Goal: Task Accomplishment & Management: Manage account settings

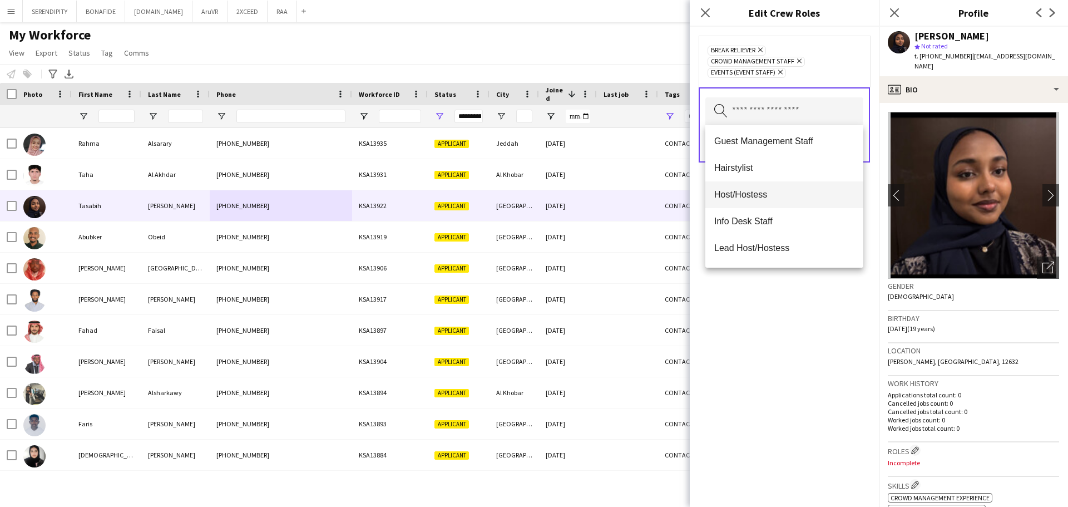
scroll to position [167, 0]
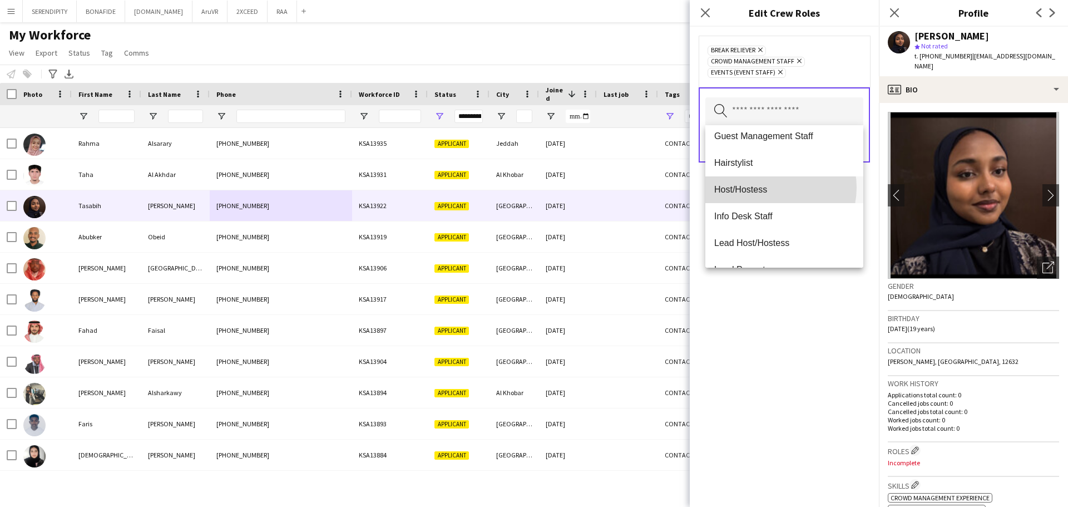
click at [532, 187] on span "Host/Hostess" at bounding box center [784, 189] width 140 height 11
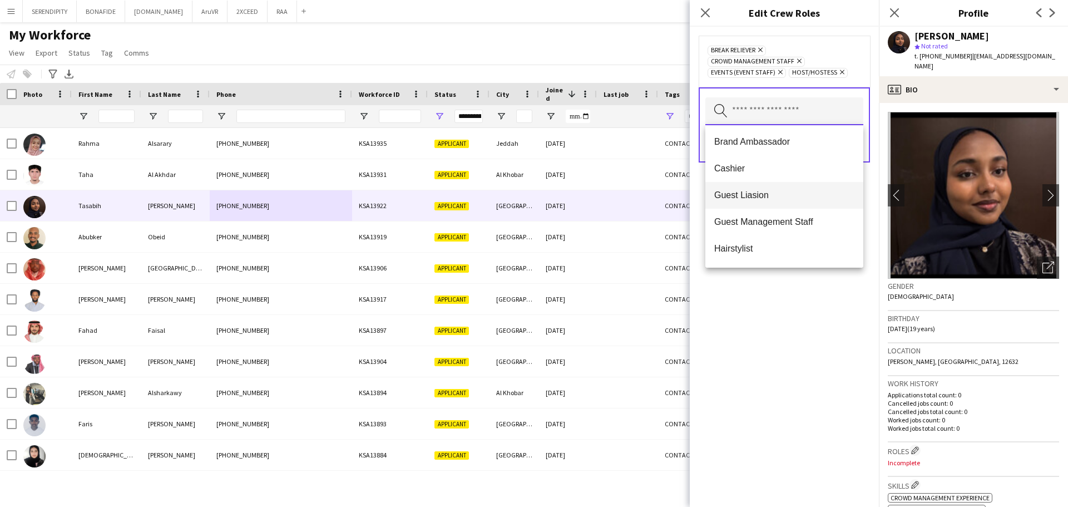
scroll to position [111, 0]
click at [532, 188] on span "Guest Management Staff" at bounding box center [784, 191] width 140 height 11
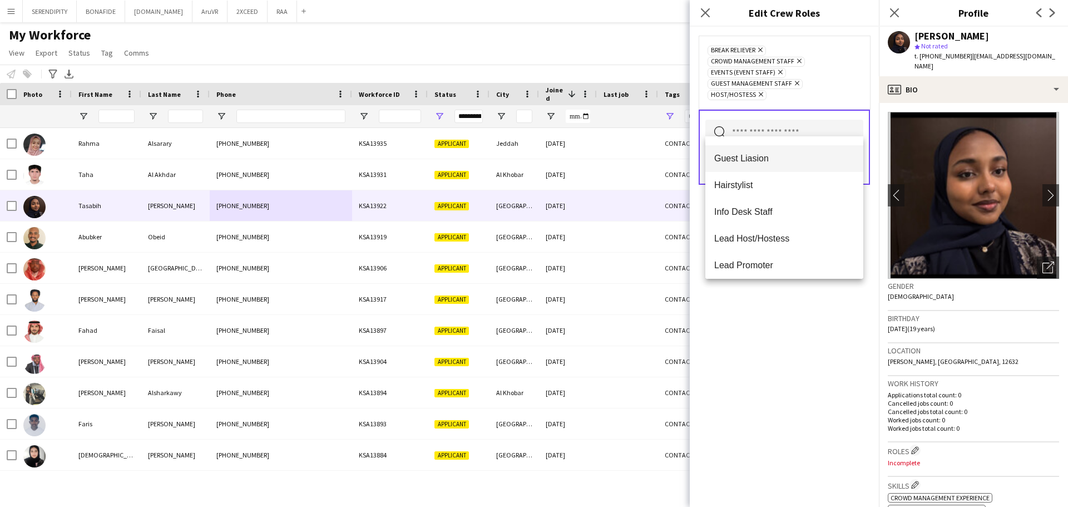
scroll to position [130, 0]
click at [532, 207] on span "Info Desk Staff" at bounding box center [784, 211] width 140 height 11
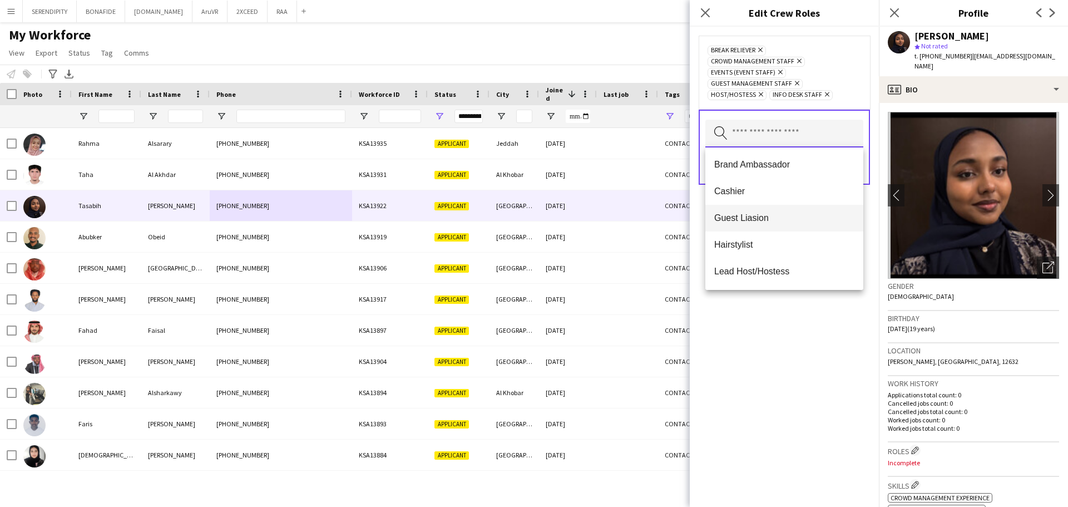
scroll to position [93, 0]
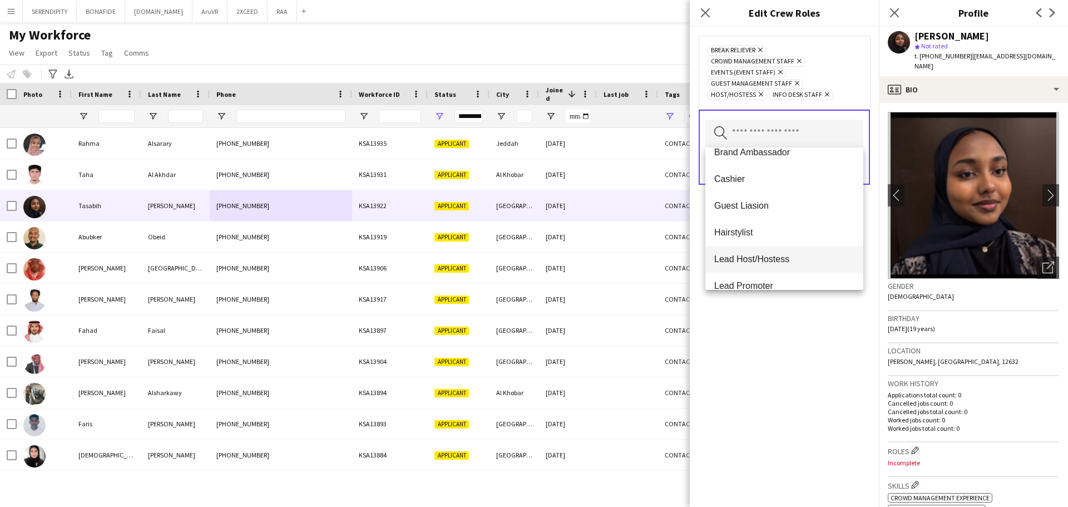
click at [532, 259] on span "Lead Host/Hostess" at bounding box center [784, 259] width 140 height 11
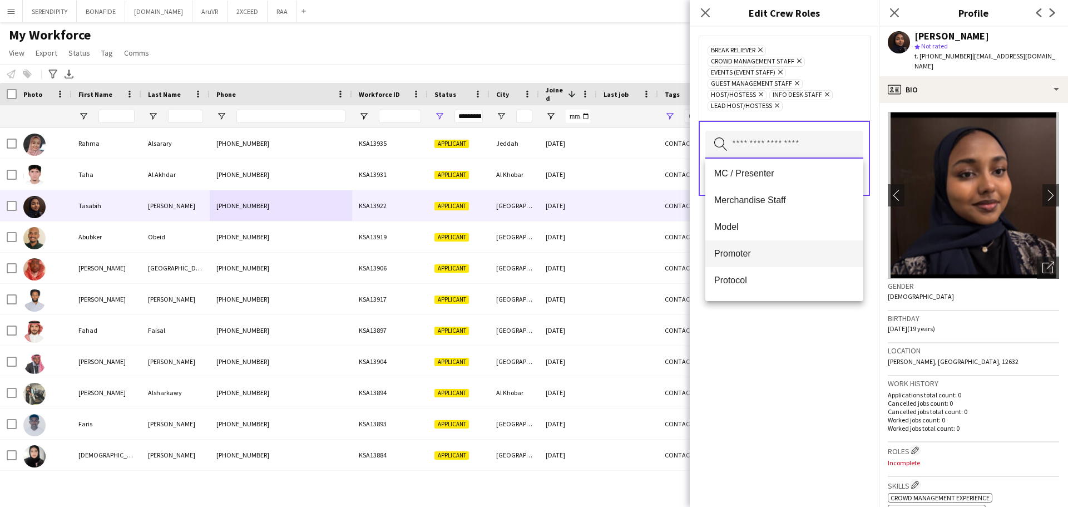
scroll to position [278, 0]
click at [532, 250] on span "Promoter" at bounding box center [784, 245] width 140 height 11
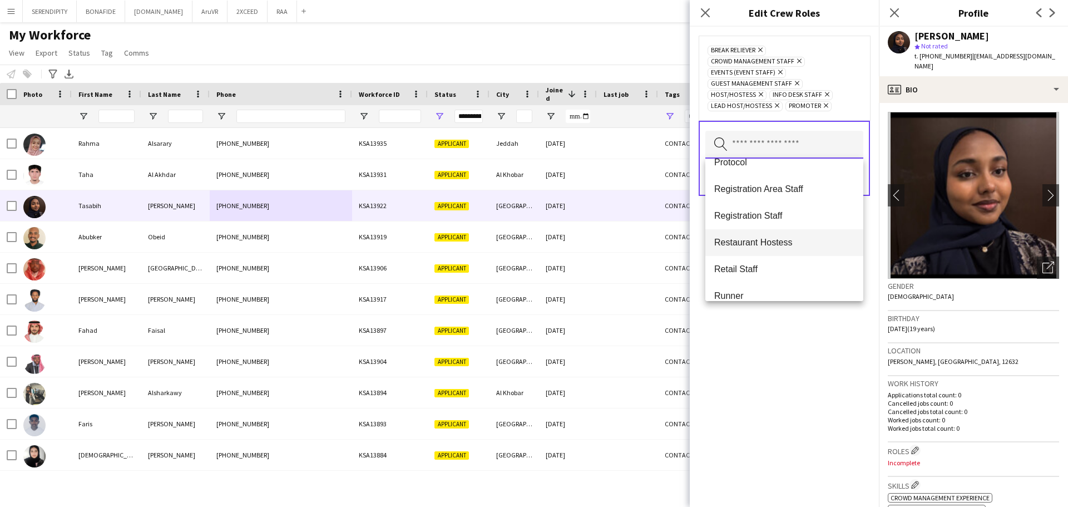
scroll to position [352, 0]
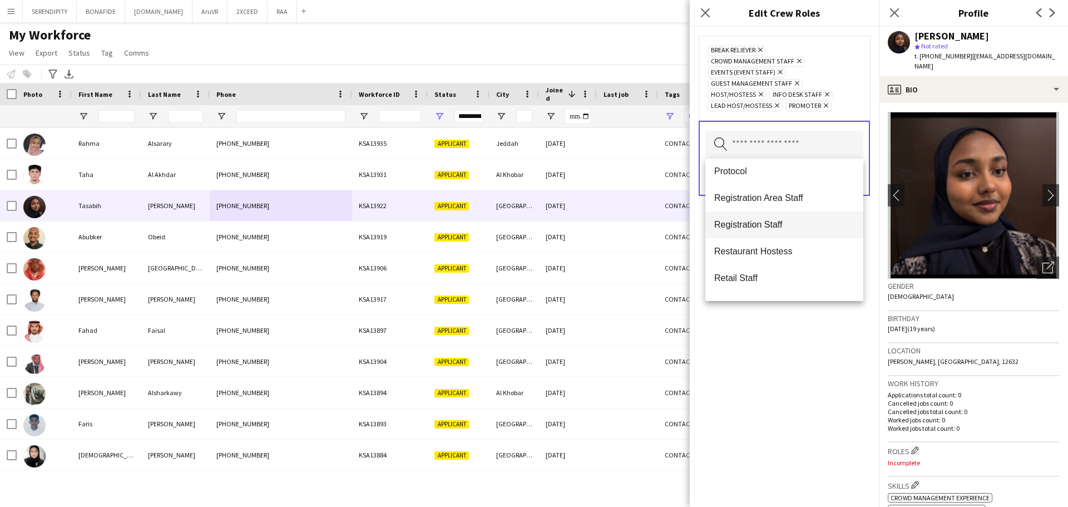
click at [532, 223] on span "Registration Staff" at bounding box center [784, 224] width 140 height 11
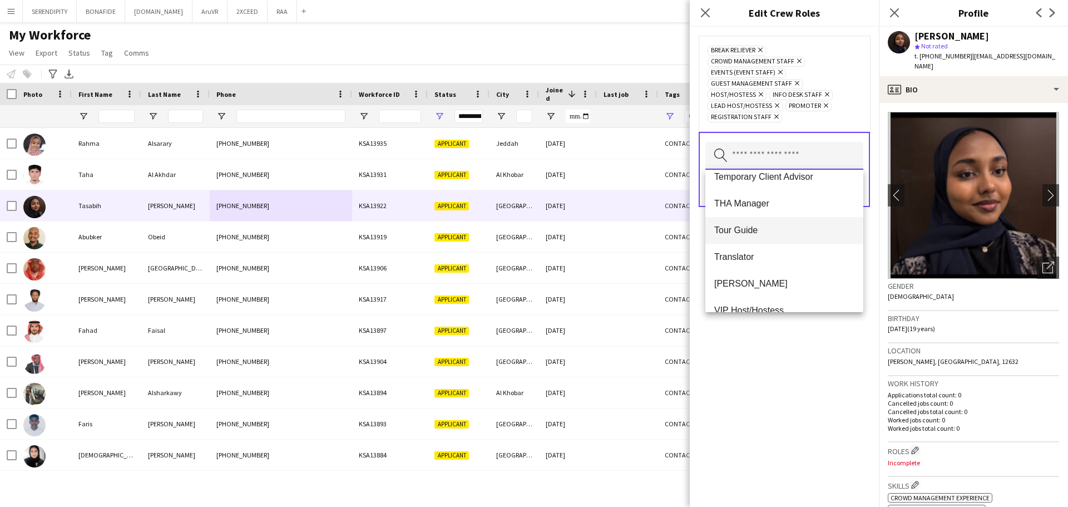
scroll to position [667, 0]
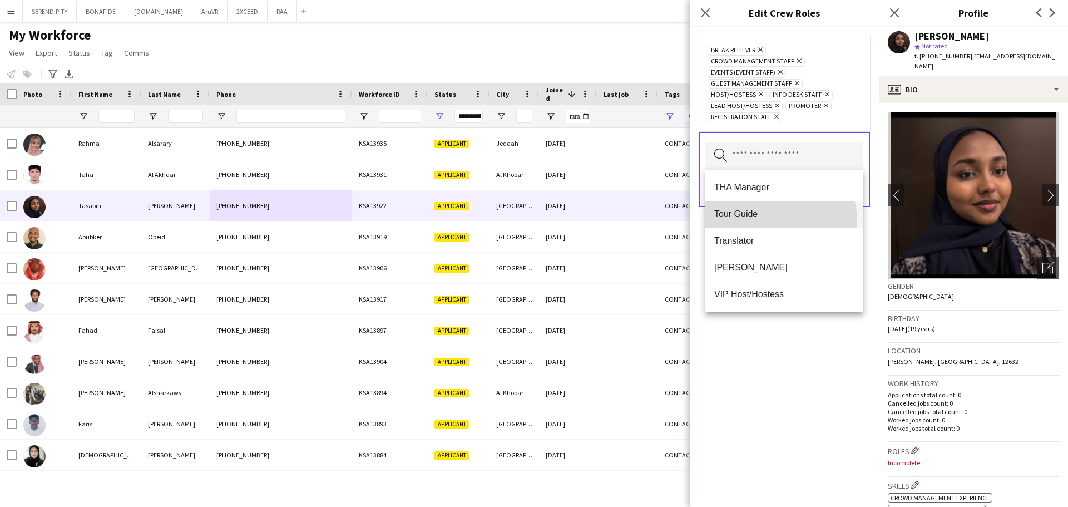
click at [532, 220] on mat-option "Tour Guide" at bounding box center [784, 214] width 158 height 27
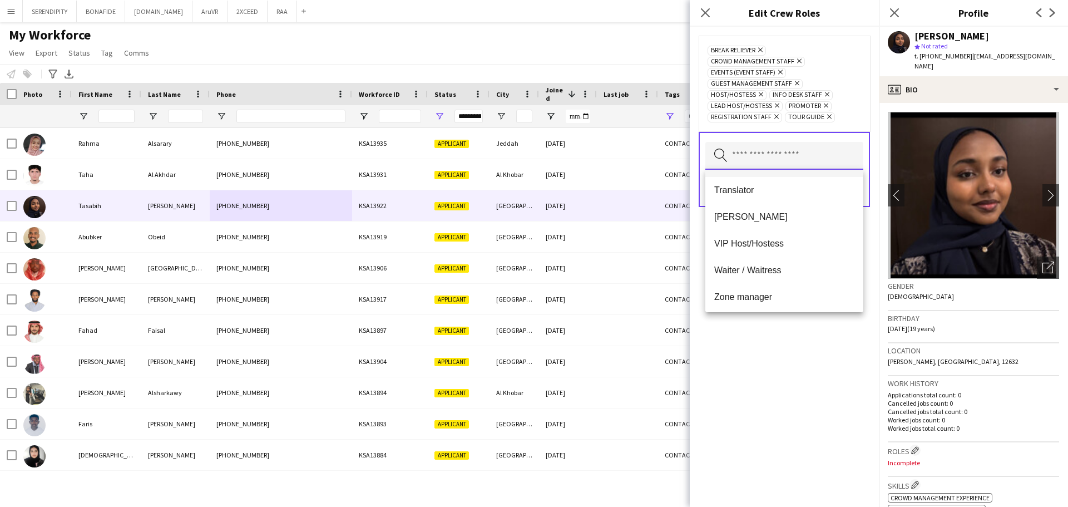
scroll to position [694, 0]
click at [532, 379] on div "Break reliever Remove Crowd Management Staff Remove Events (Event Staff) Remove…" at bounding box center [783, 267] width 189 height 480
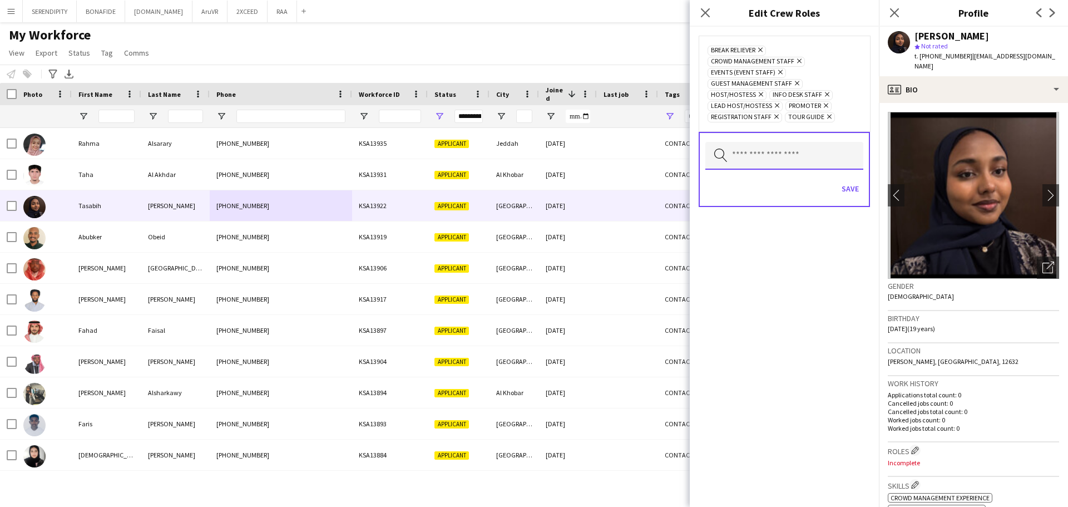
click at [532, 151] on input "text" at bounding box center [784, 156] width 158 height 28
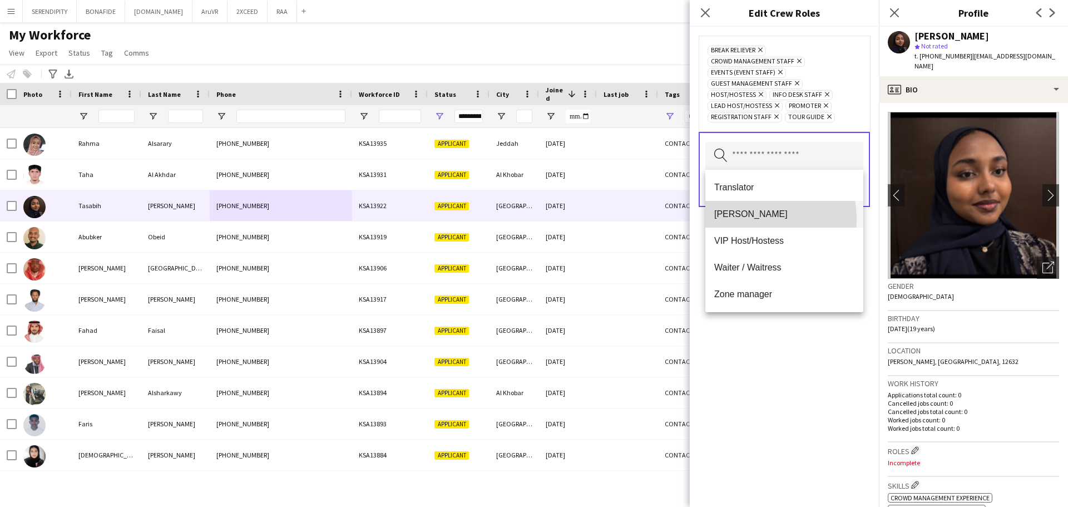
click at [532, 219] on span "[PERSON_NAME]" at bounding box center [784, 214] width 140 height 11
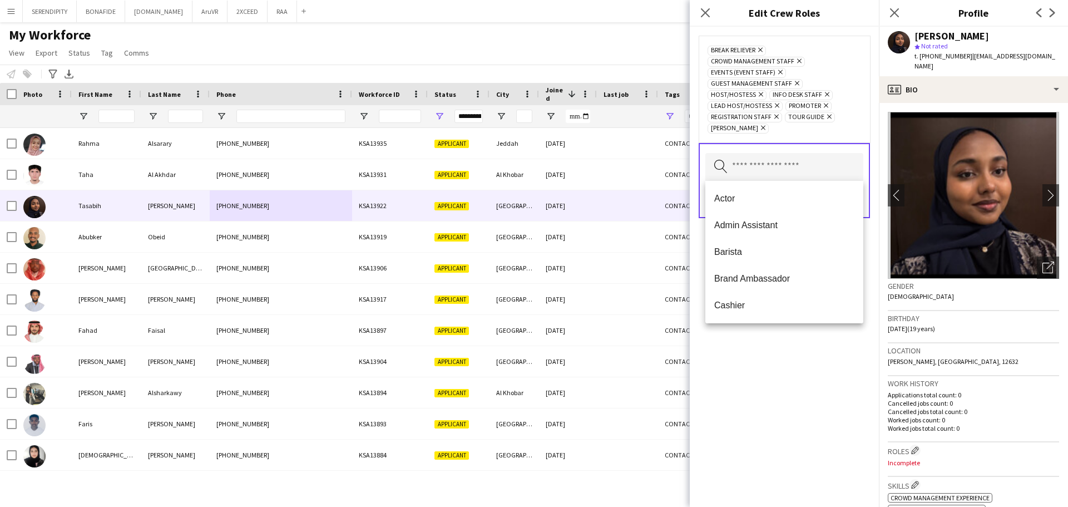
click at [532, 388] on div "Break reliever Remove Crowd Management Staff Remove Events (Event Staff) Remove…" at bounding box center [783, 267] width 189 height 480
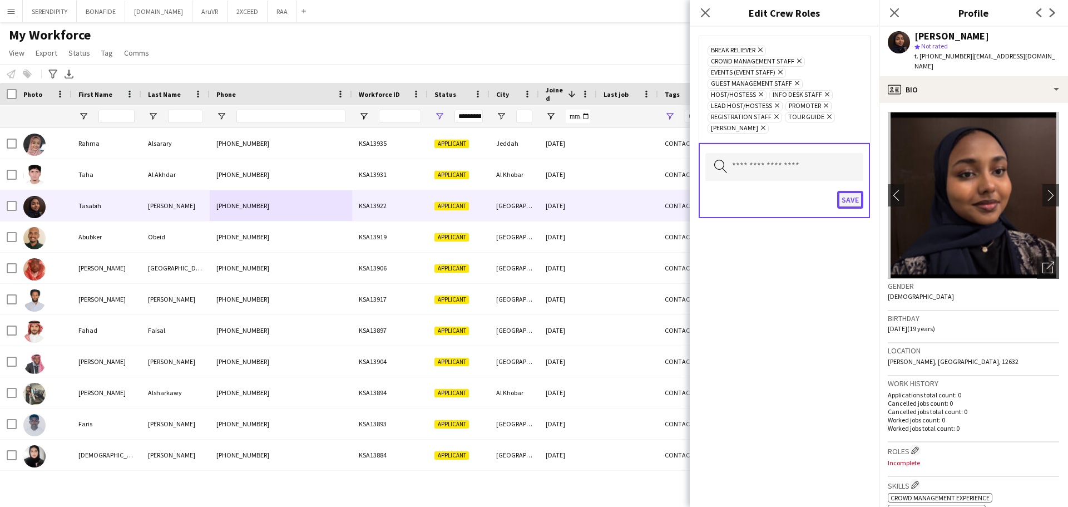
click at [532, 202] on button "Save" at bounding box center [850, 200] width 26 height 18
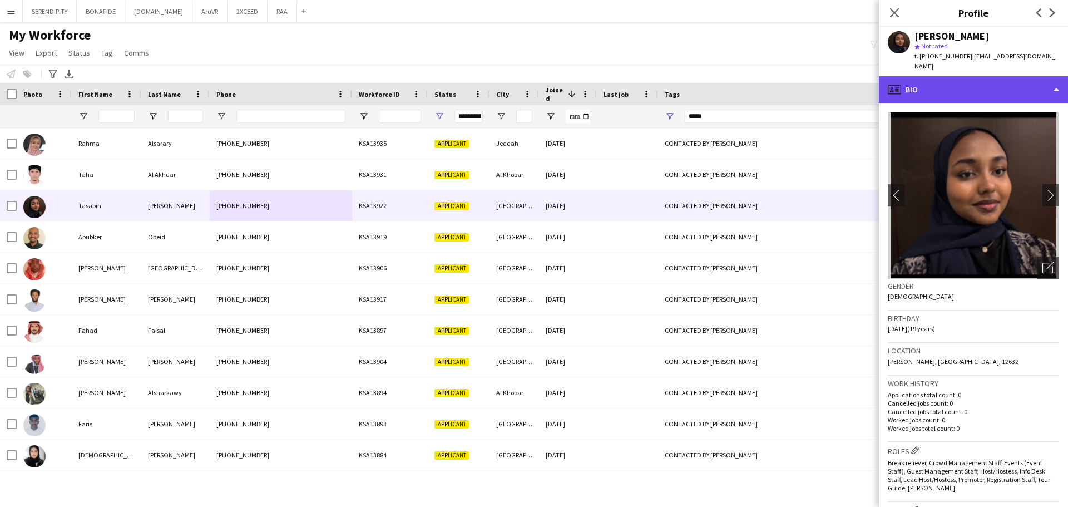
click at [532, 89] on div "profile Bio" at bounding box center [973, 89] width 189 height 27
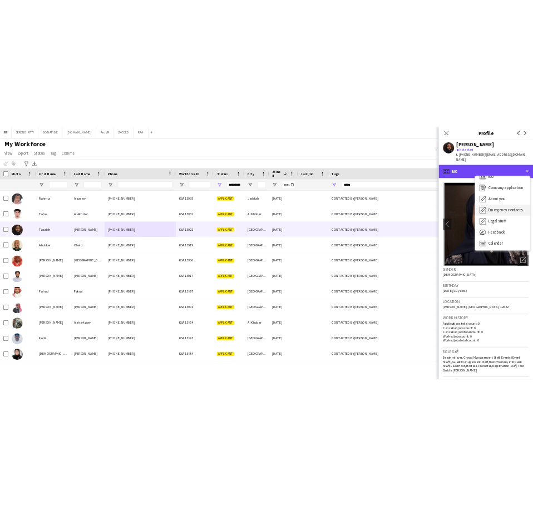
scroll to position [16, 0]
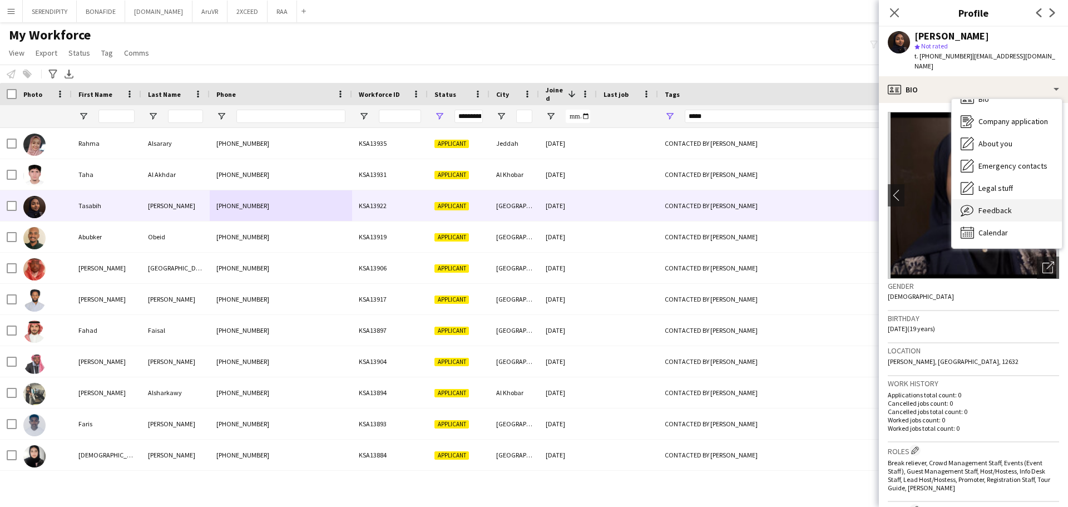
click at [532, 210] on span "Feedback" at bounding box center [994, 210] width 33 height 10
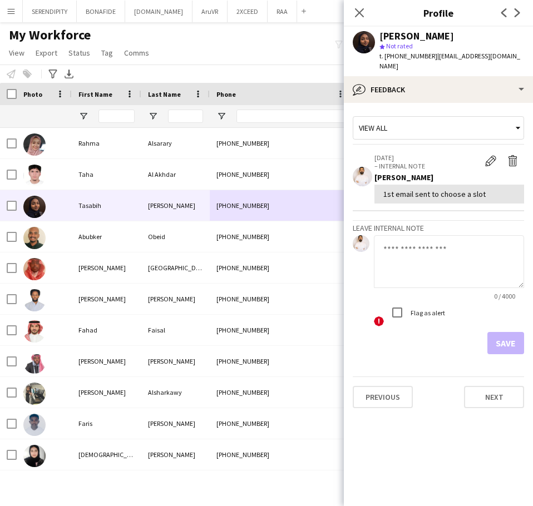
click at [384, 245] on textarea at bounding box center [449, 261] width 150 height 53
paste textarea "**********"
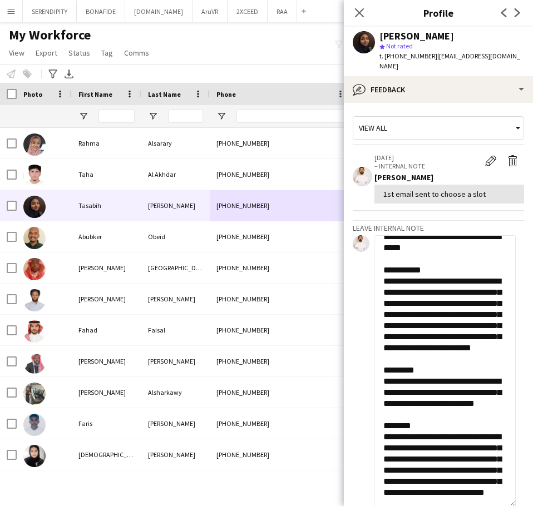
drag, startPoint x: 517, startPoint y: 282, endPoint x: 508, endPoint y: 525, distance: 243.2
click at [508, 505] on html "Menu Boards Boards Boards All jobs Status Workforce Workforce My Workforce Recr…" at bounding box center [266, 253] width 533 height 506
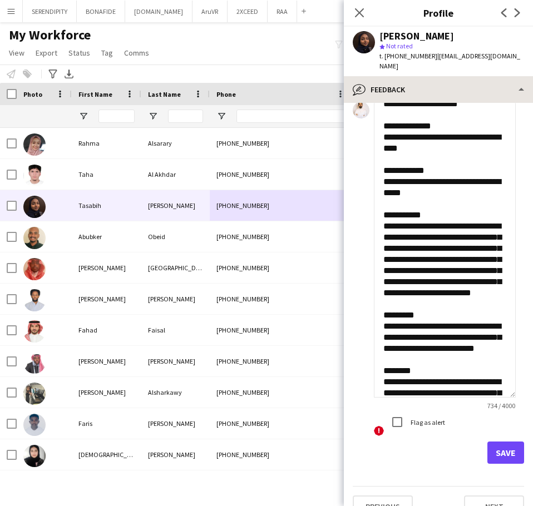
scroll to position [0, 0]
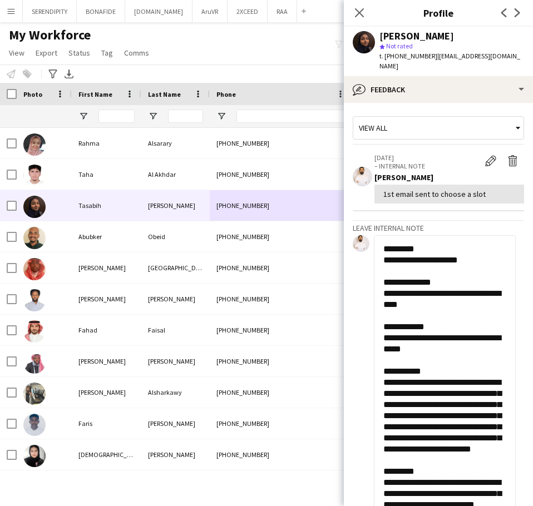
drag, startPoint x: 435, startPoint y: 376, endPoint x: 385, endPoint y: 248, distance: 137.3
click at [385, 248] on textarea "**********" at bounding box center [445, 383] width 142 height 296
type textarea "**********"
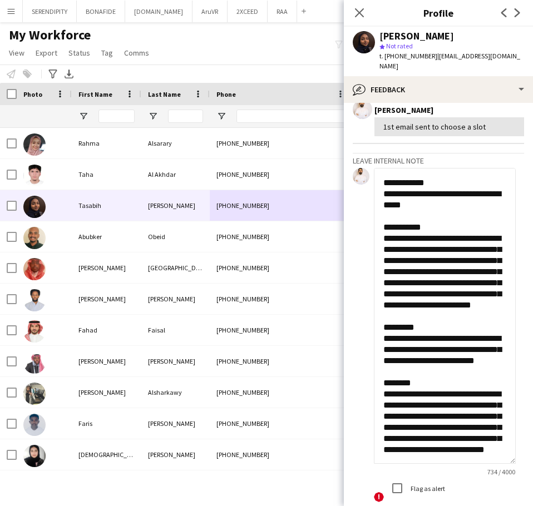
scroll to position [111, 0]
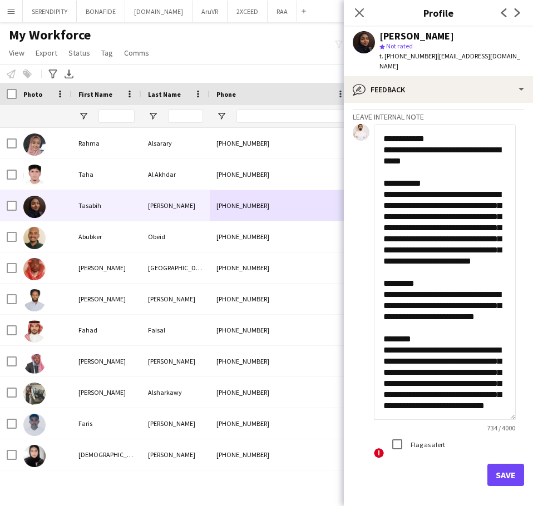
click at [427, 412] on textarea "**********" at bounding box center [445, 272] width 142 height 296
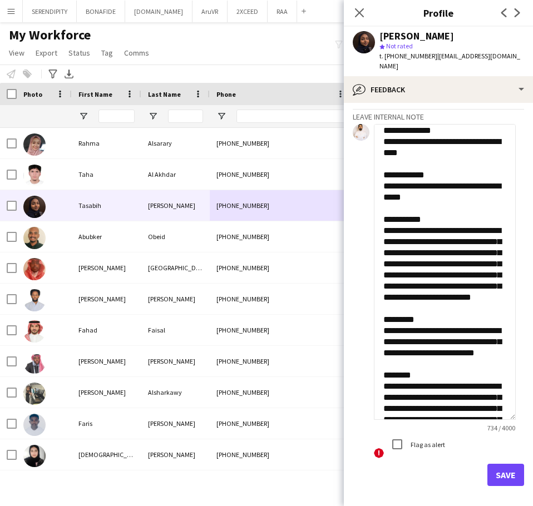
scroll to position [0, 0]
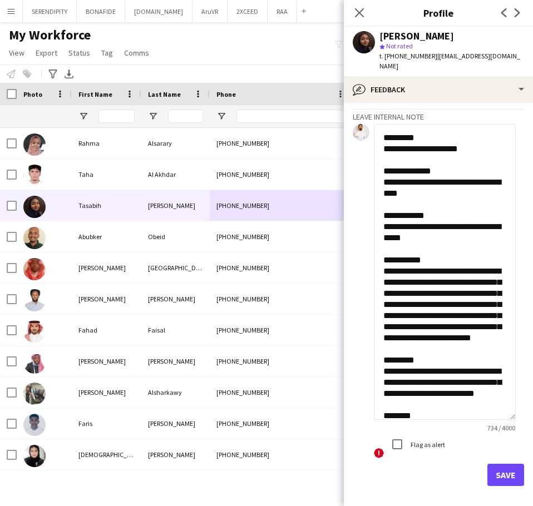
drag, startPoint x: 427, startPoint y: 412, endPoint x: 389, endPoint y: 142, distance: 272.9
click at [389, 142] on textarea "**********" at bounding box center [445, 272] width 142 height 296
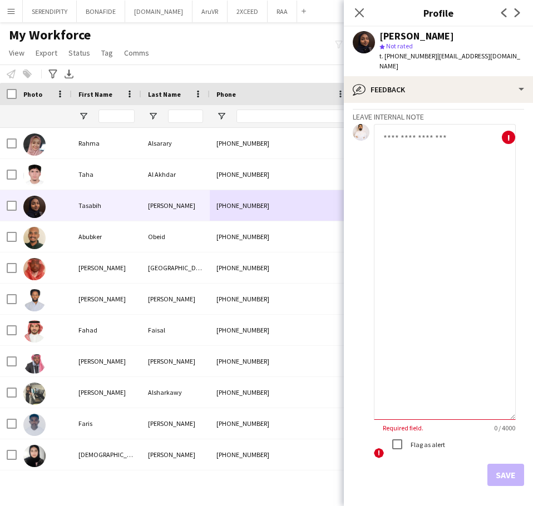
click at [411, 157] on textarea at bounding box center [445, 272] width 142 height 296
paste textarea "**********"
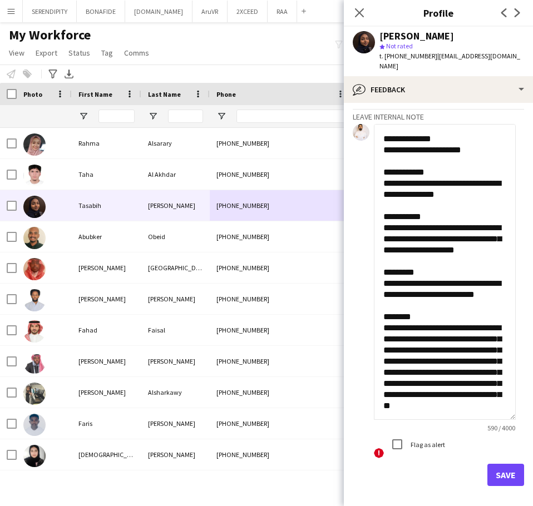
scroll to position [77, 0]
type textarea "**********"
click at [504, 474] on button "Save" at bounding box center [505, 475] width 37 height 22
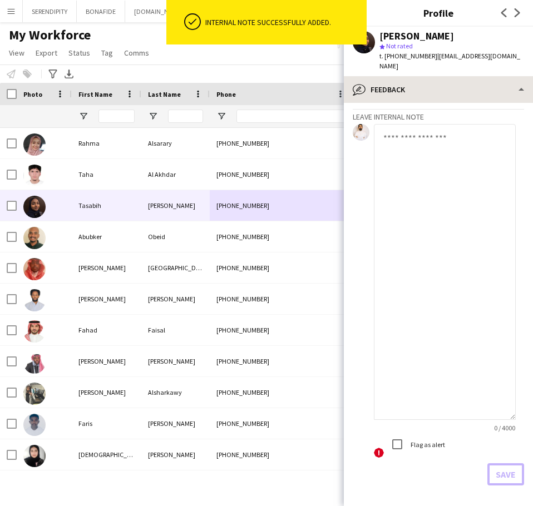
scroll to position [449, 0]
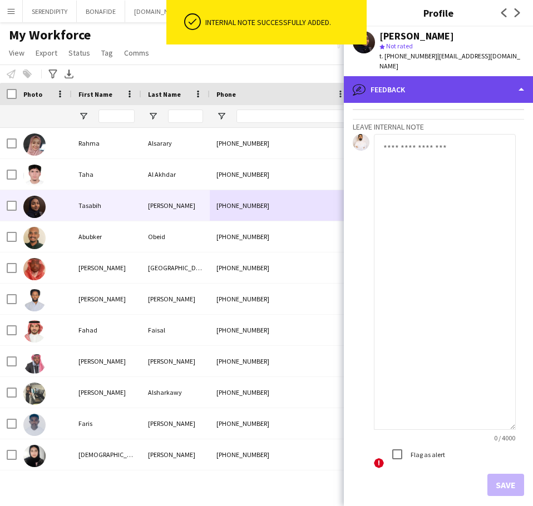
click at [422, 88] on div "bubble-pencil Feedback" at bounding box center [438, 89] width 189 height 27
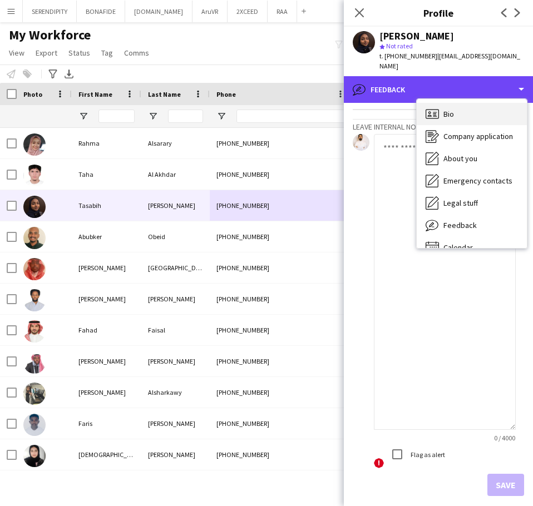
scroll to position [0, 0]
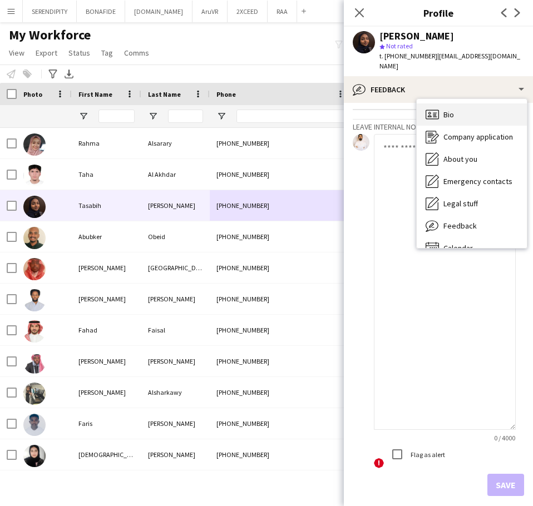
click at [457, 118] on div "Bio Bio" at bounding box center [471, 114] width 110 height 22
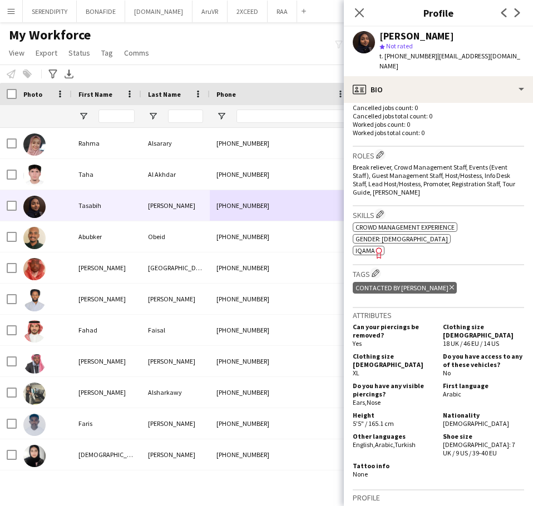
scroll to position [296, 0]
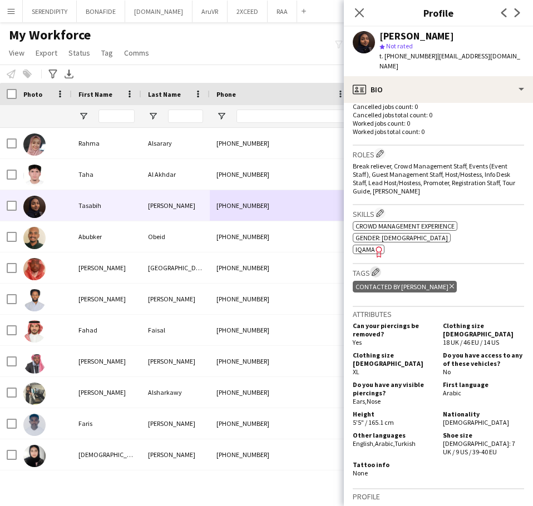
click at [374, 270] on app-icon "Edit crew company tags" at bounding box center [375, 272] width 8 height 8
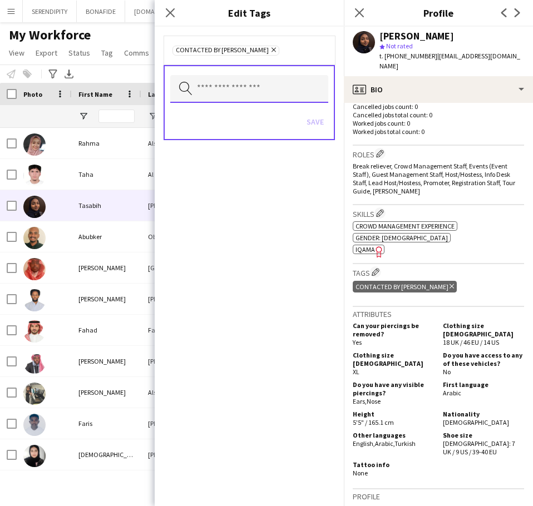
click at [227, 89] on input "text" at bounding box center [249, 89] width 158 height 28
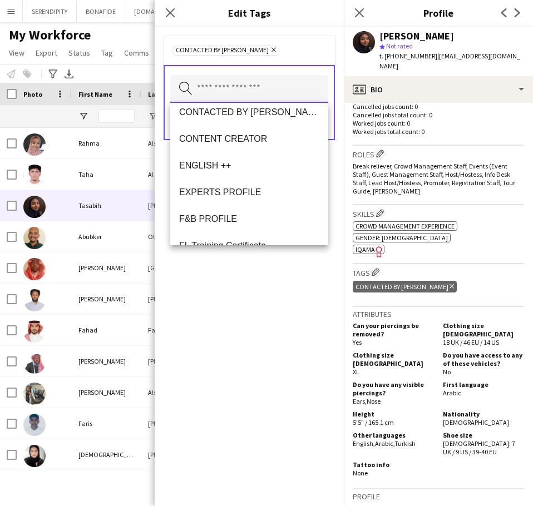
scroll to position [445, 0]
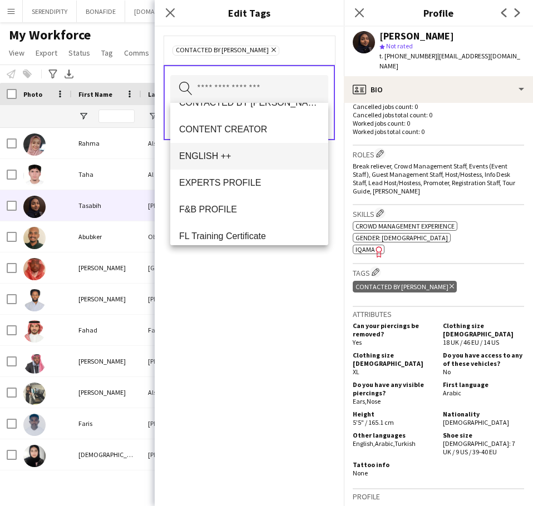
click at [234, 155] on span "ENGLISH ++" at bounding box center [249, 156] width 140 height 11
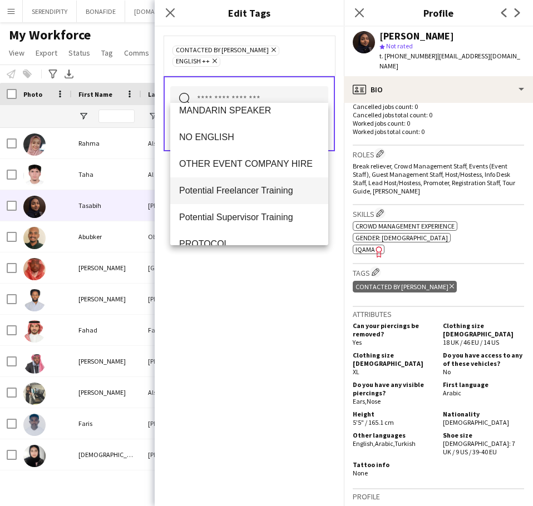
scroll to position [741, 0]
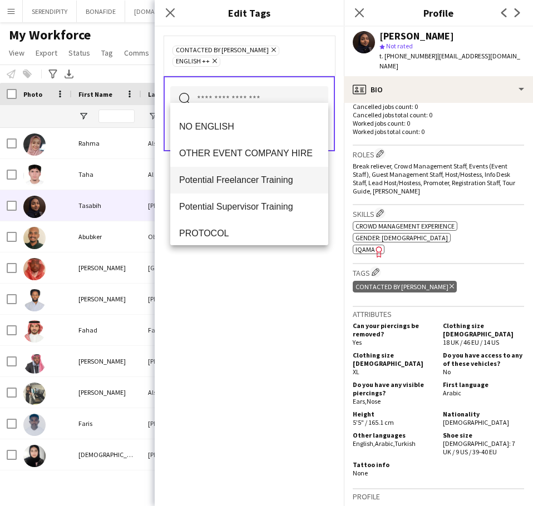
click at [244, 173] on mat-option "Potential Freelancer Training" at bounding box center [249, 180] width 158 height 27
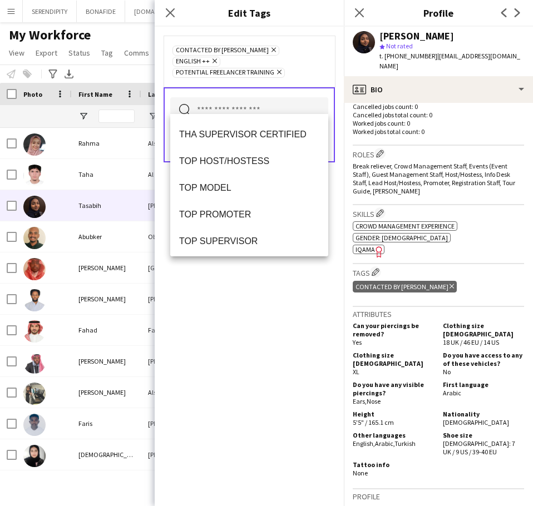
scroll to position [1038, 0]
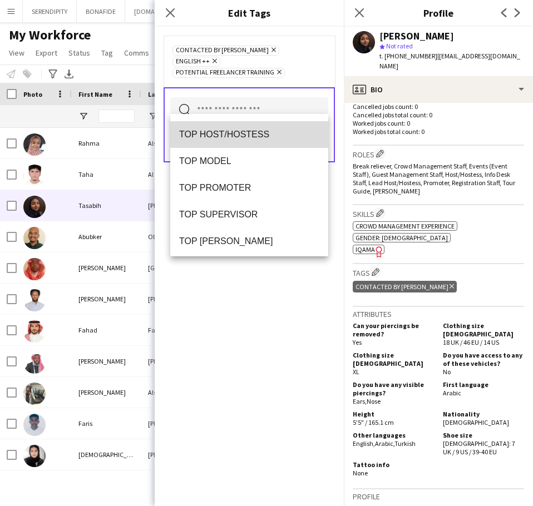
click at [264, 142] on mat-option "TOP HOST/HOSTESS" at bounding box center [249, 134] width 158 height 27
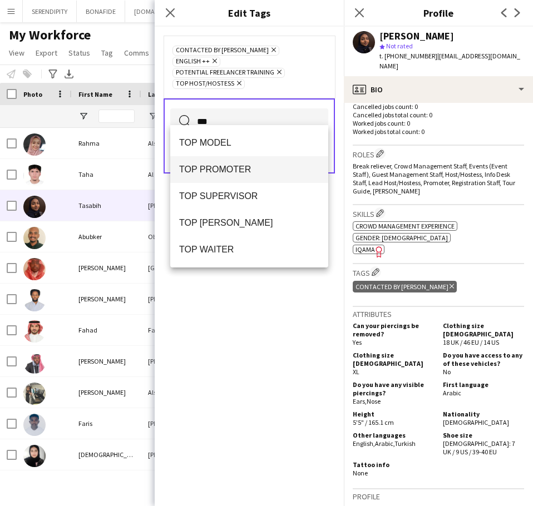
type input "***"
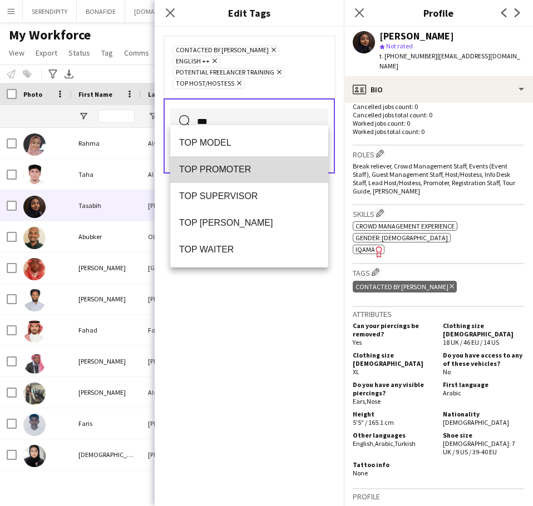
click at [272, 166] on span "TOP PROMOTER" at bounding box center [249, 169] width 140 height 11
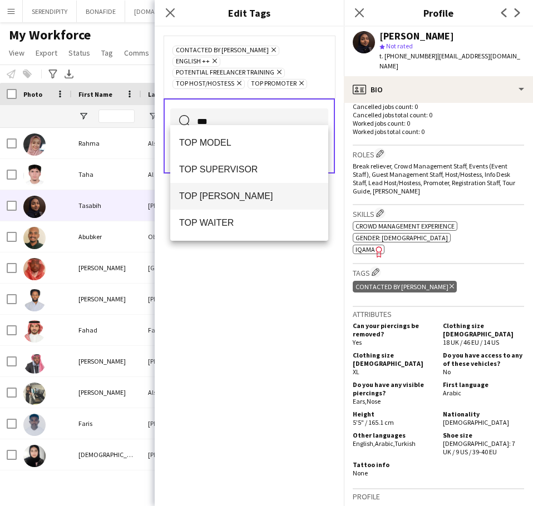
type input "***"
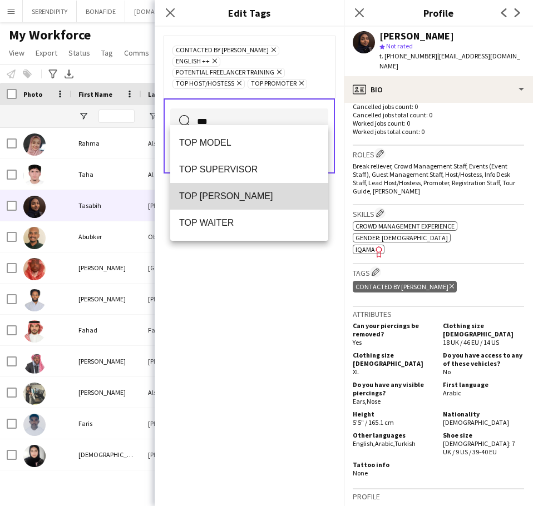
click at [254, 191] on span "TOP [PERSON_NAME]" at bounding box center [249, 196] width 140 height 11
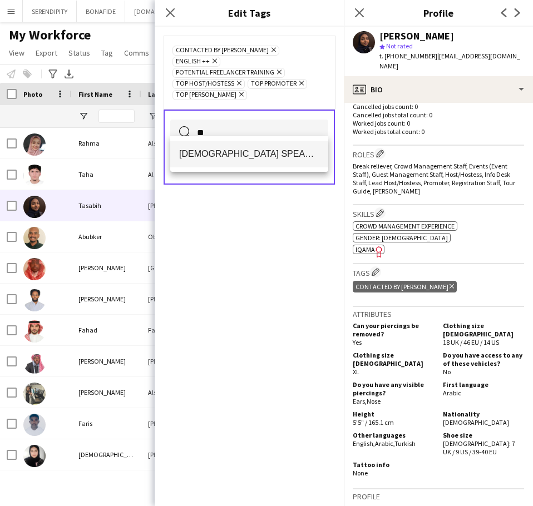
type input "**"
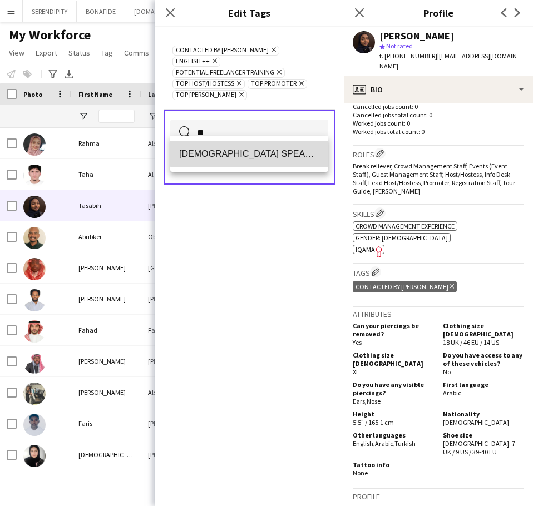
click at [255, 153] on span "[DEMOGRAPHIC_DATA] SPEAKER" at bounding box center [249, 153] width 140 height 11
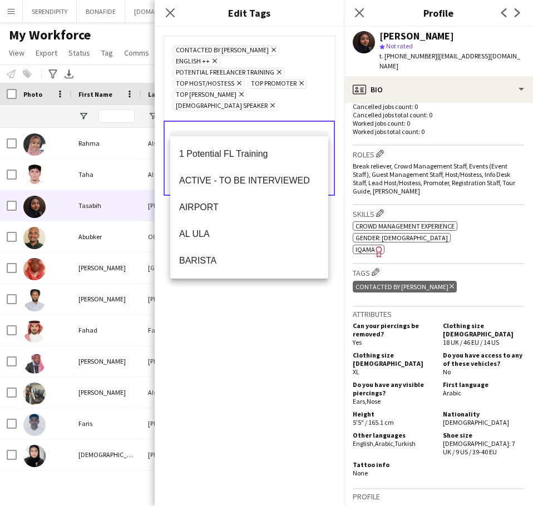
click at [296, 332] on div "CONTACTED BY [PERSON_NAME] Remove ENGLISH ++ Remove Potential Freelancer Traini…" at bounding box center [249, 266] width 189 height 479
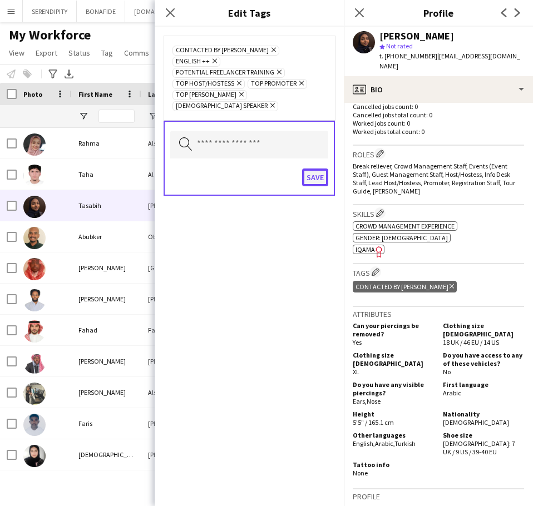
click at [316, 168] on button "Save" at bounding box center [315, 177] width 26 height 18
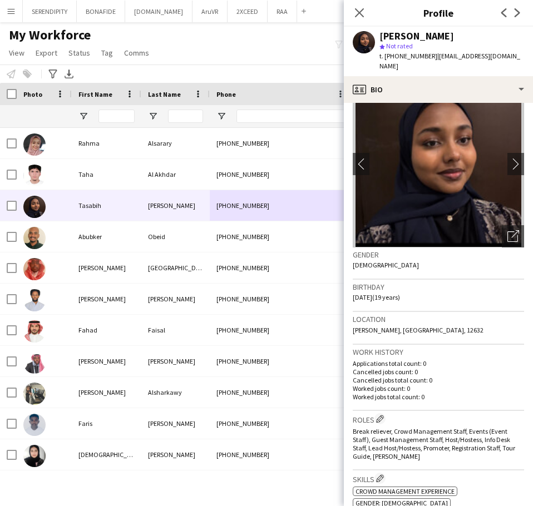
scroll to position [0, 0]
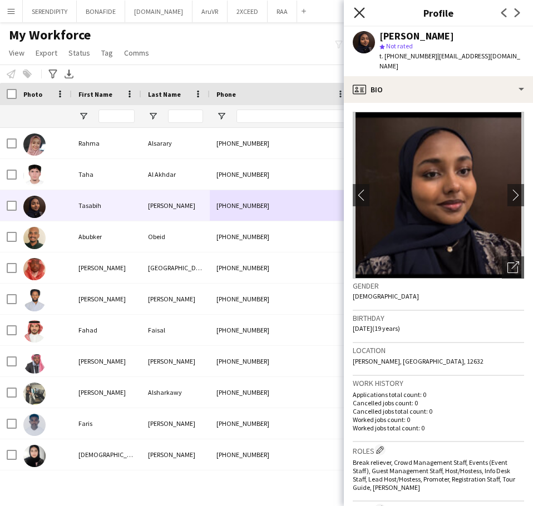
click at [360, 14] on icon at bounding box center [359, 12] width 11 height 11
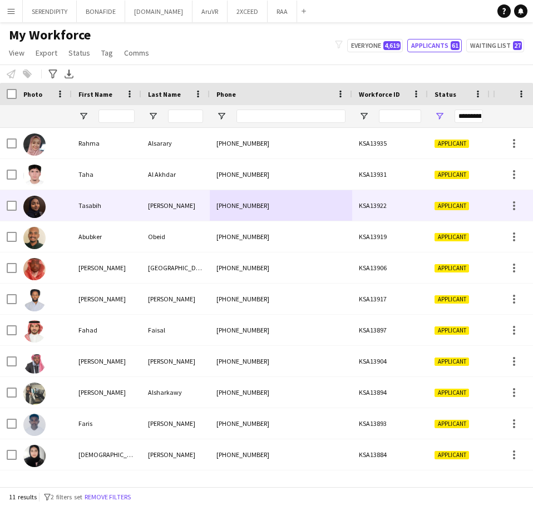
click at [221, 206] on div "[PHONE_NUMBER]" at bounding box center [281, 205] width 142 height 31
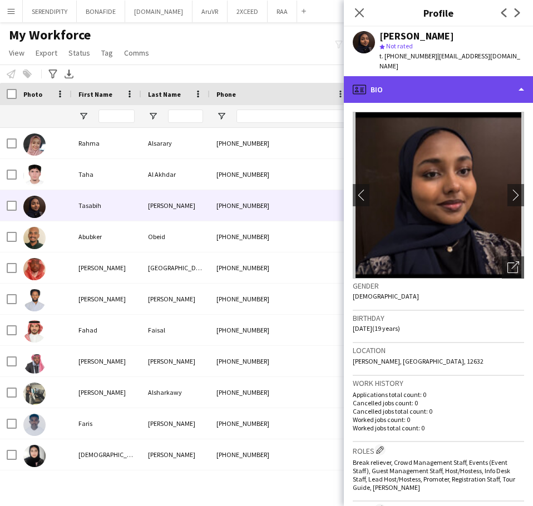
click at [448, 92] on div "profile Bio" at bounding box center [438, 89] width 189 height 27
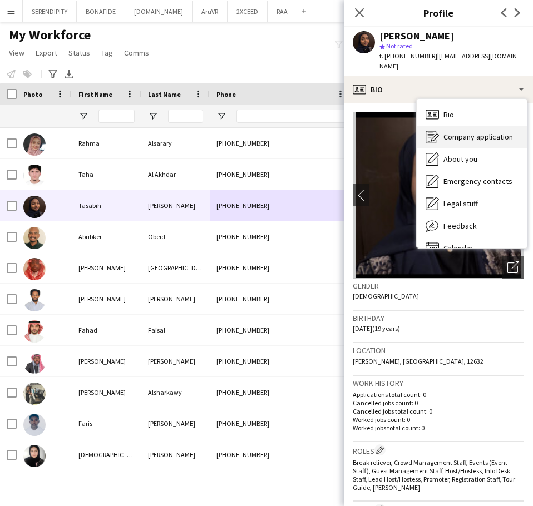
click at [477, 141] on span "Company application" at bounding box center [478, 137] width 70 height 10
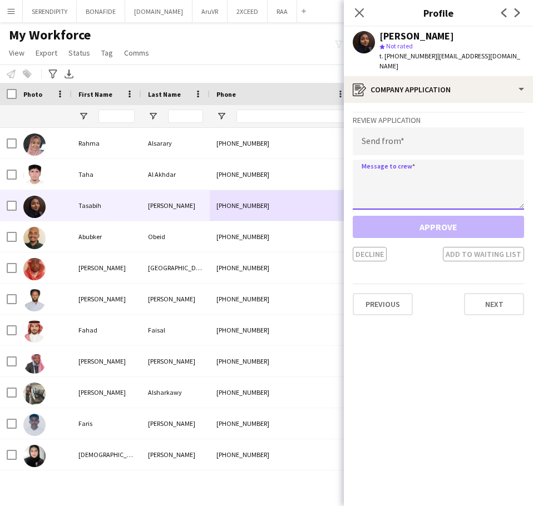
click at [413, 182] on textarea at bounding box center [438, 185] width 171 height 50
paste textarea "**********"
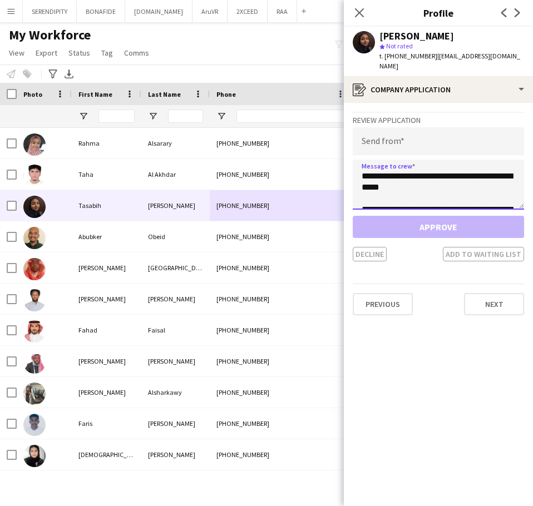
scroll to position [151, 0]
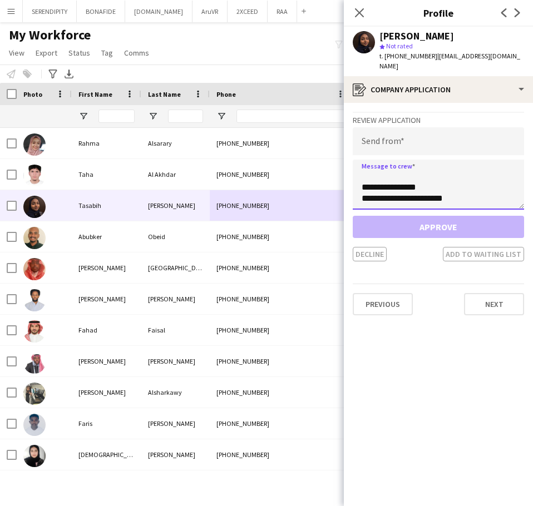
type textarea "**********"
click at [401, 142] on input "email" at bounding box center [438, 141] width 171 height 28
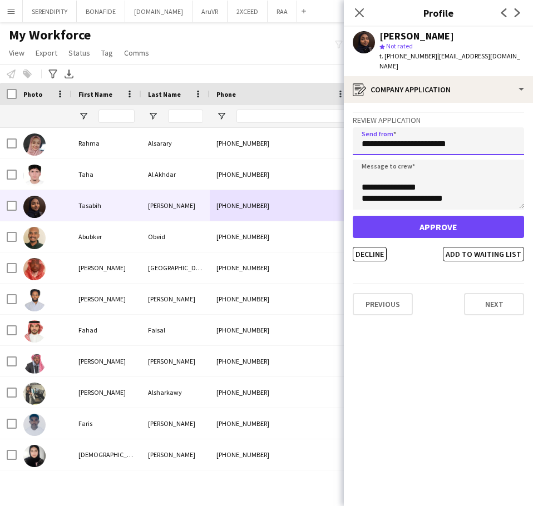
type input "**********"
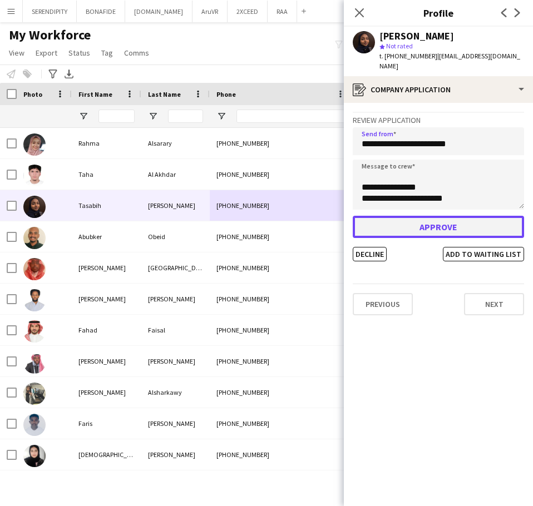
click at [460, 224] on button "Approve" at bounding box center [438, 227] width 171 height 22
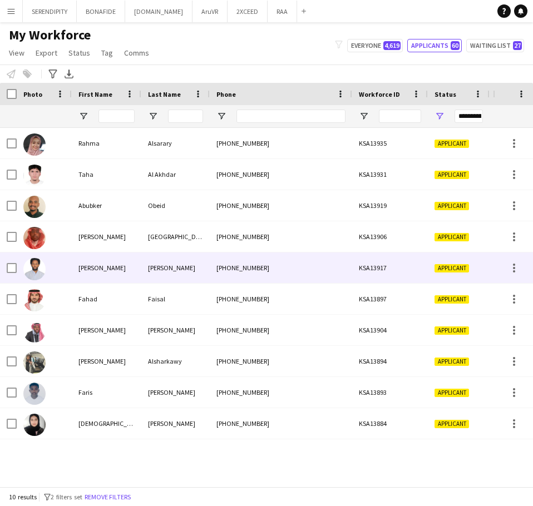
click at [191, 271] on div "[PERSON_NAME]" at bounding box center [175, 267] width 68 height 31
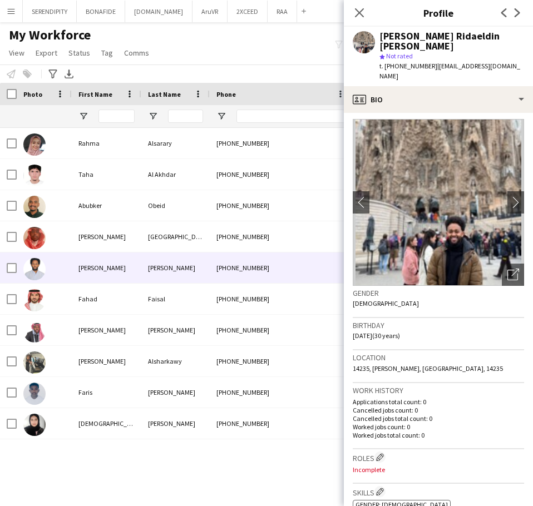
scroll to position [0, 0]
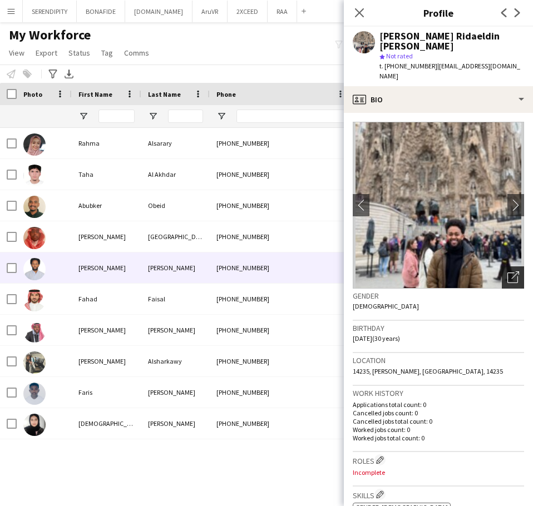
click at [507, 271] on icon "Open photos pop-in" at bounding box center [513, 277] width 12 height 12
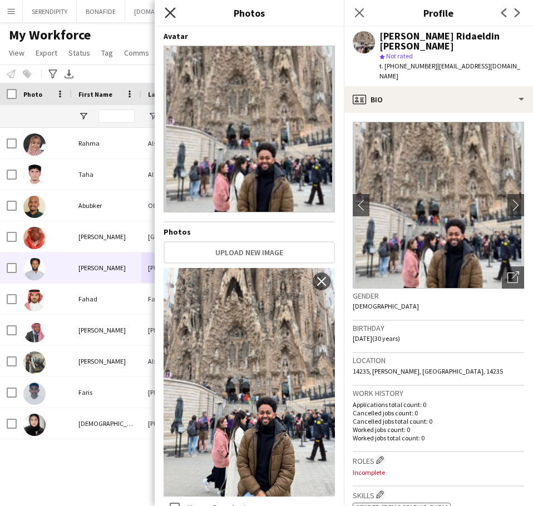
click at [168, 12] on icon at bounding box center [170, 12] width 11 height 11
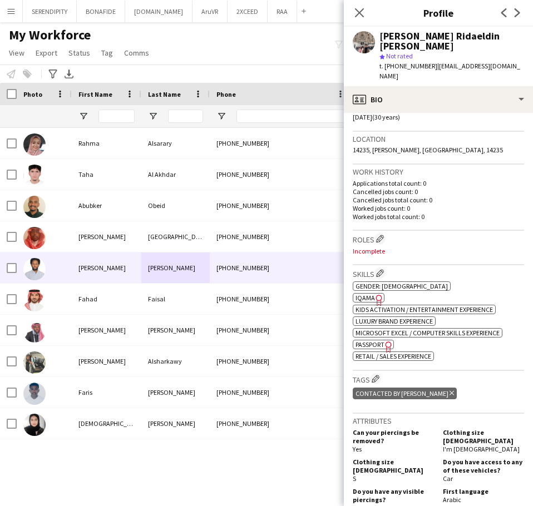
scroll to position [222, 0]
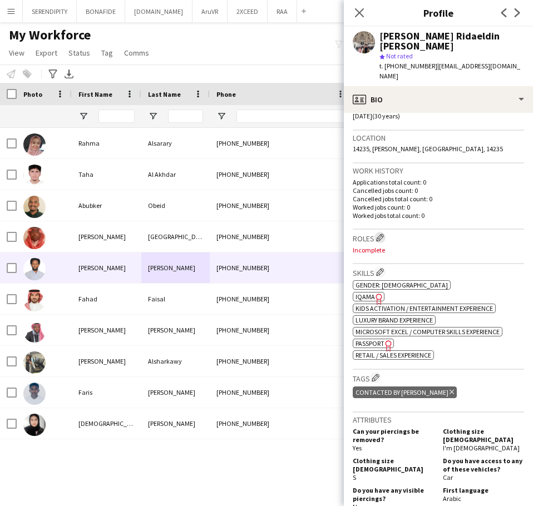
click at [383, 234] on app-icon "Edit crew company roles" at bounding box center [380, 238] width 8 height 8
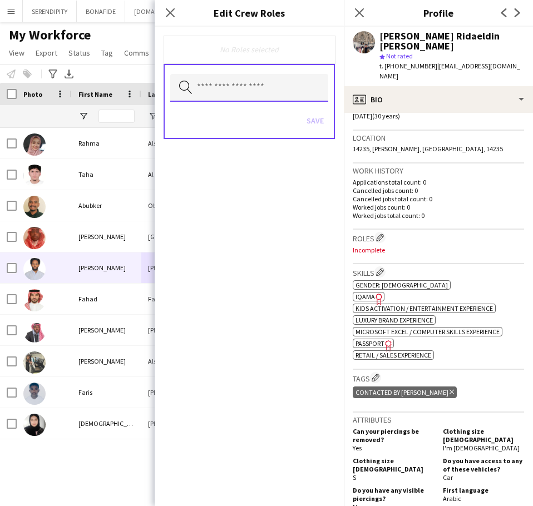
click at [260, 92] on input "text" at bounding box center [249, 88] width 158 height 28
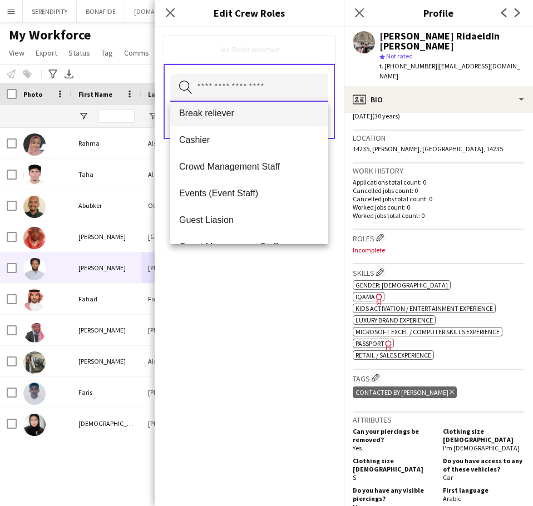
scroll to position [130, 0]
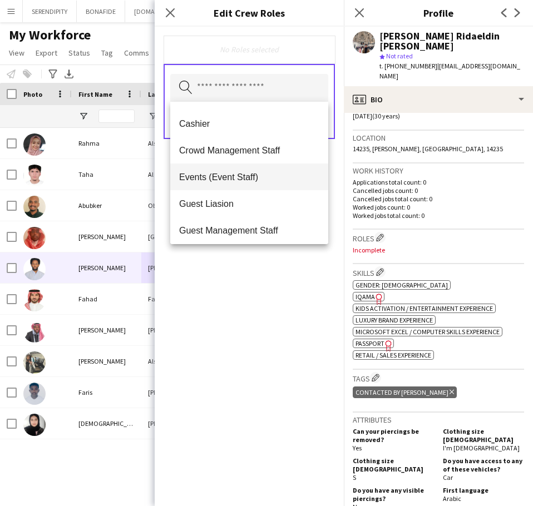
click at [262, 174] on span "Events (Event Staff)" at bounding box center [249, 177] width 140 height 11
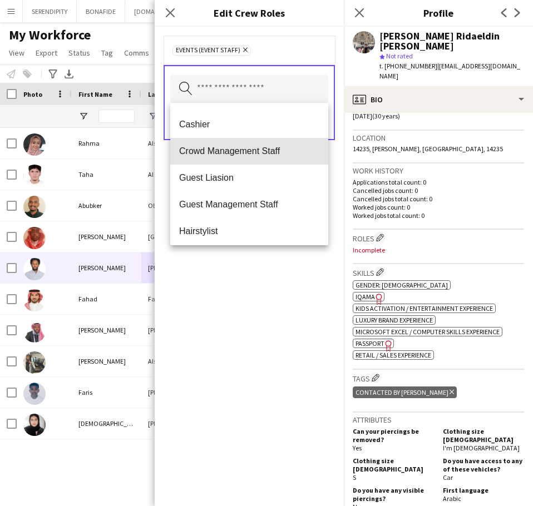
click at [258, 152] on span "Crowd Management Staff" at bounding box center [249, 151] width 140 height 11
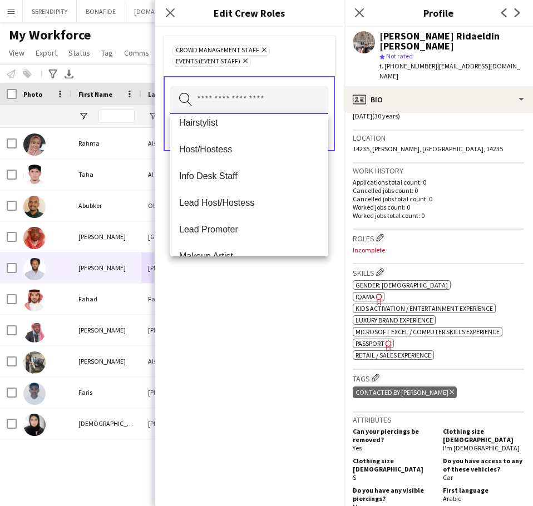
scroll to position [241, 0]
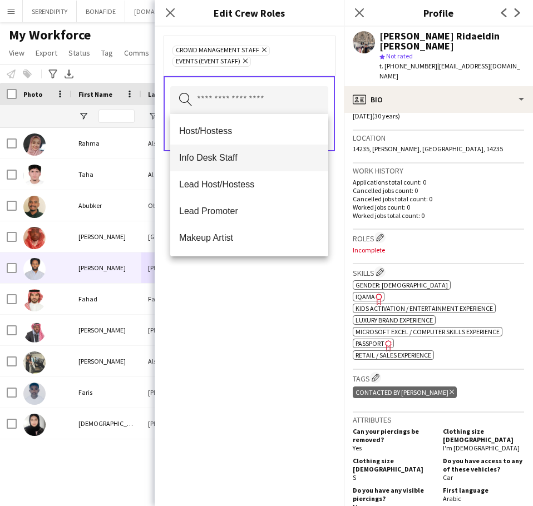
click at [236, 153] on span "Info Desk Staff" at bounding box center [249, 157] width 140 height 11
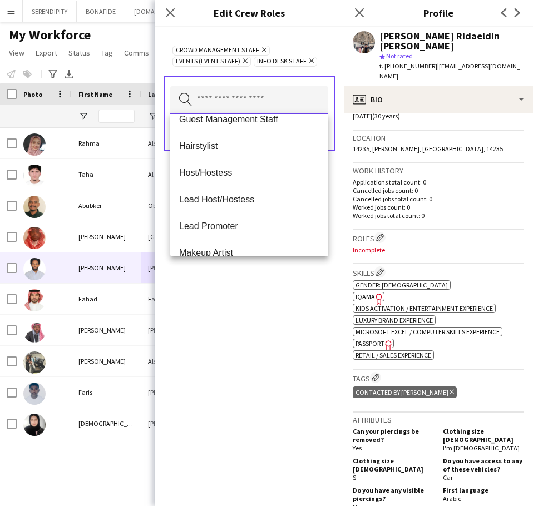
scroll to position [204, 0]
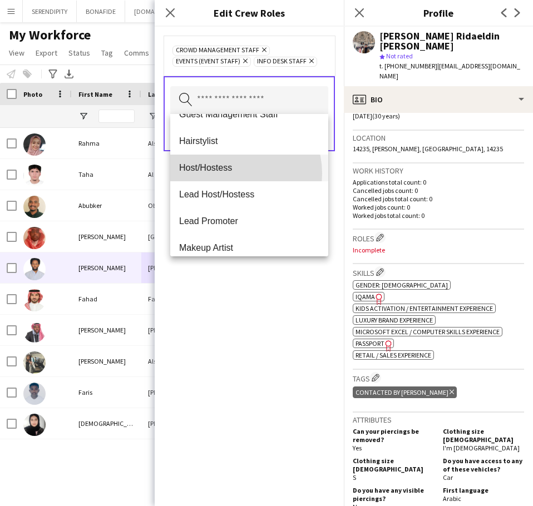
click at [232, 173] on mat-option "Host/Hostess" at bounding box center [249, 168] width 158 height 27
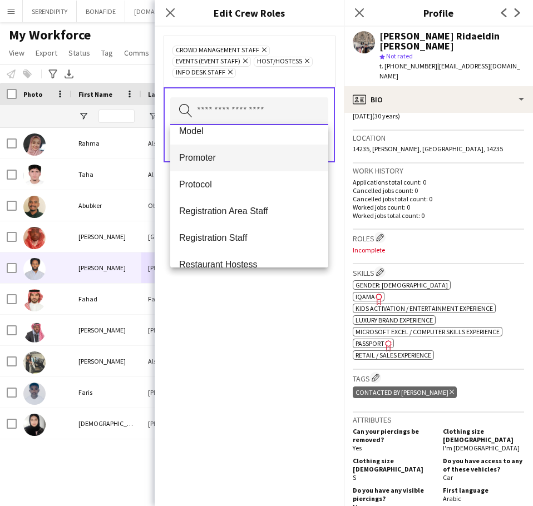
scroll to position [426, 0]
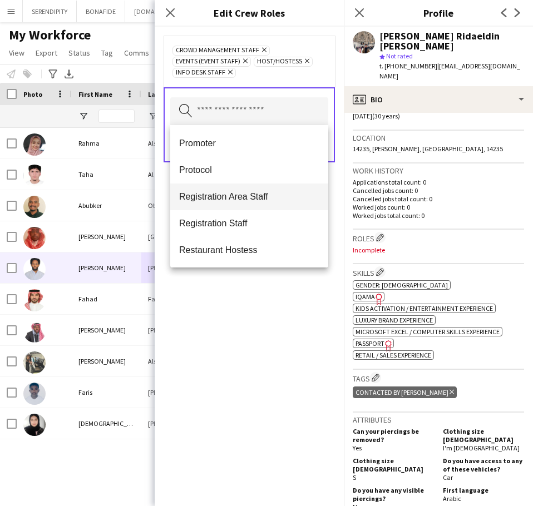
click at [249, 193] on span "Registration Area Staff" at bounding box center [249, 196] width 140 height 11
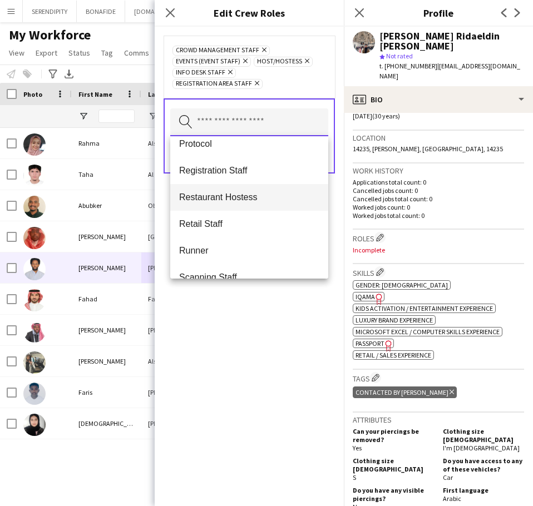
scroll to position [456, 0]
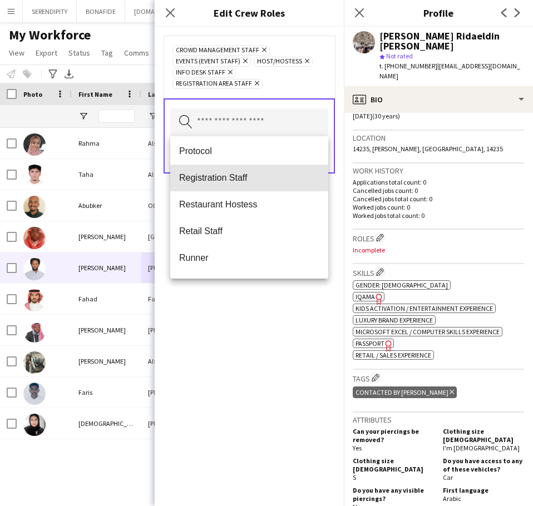
drag, startPoint x: 260, startPoint y: 175, endPoint x: 255, endPoint y: 174, distance: 5.7
click at [259, 176] on span "Registration Staff" at bounding box center [249, 177] width 140 height 11
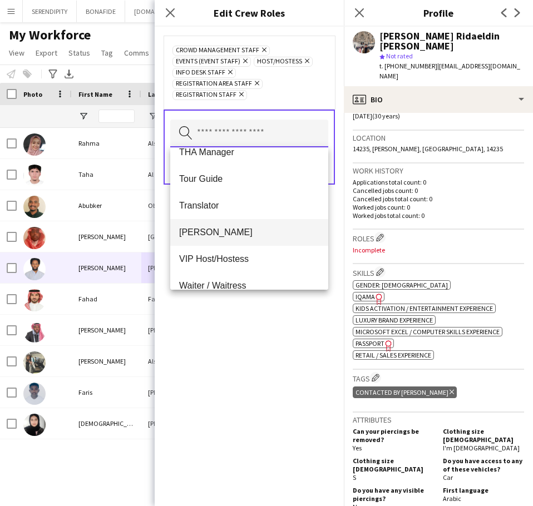
scroll to position [778, 0]
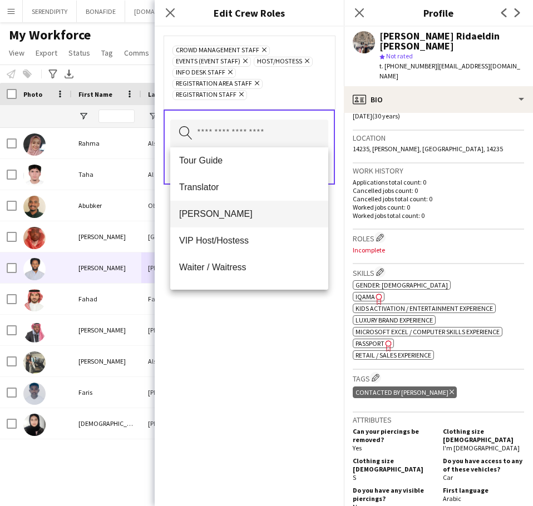
click at [240, 220] on mat-option "[PERSON_NAME]" at bounding box center [249, 214] width 158 height 27
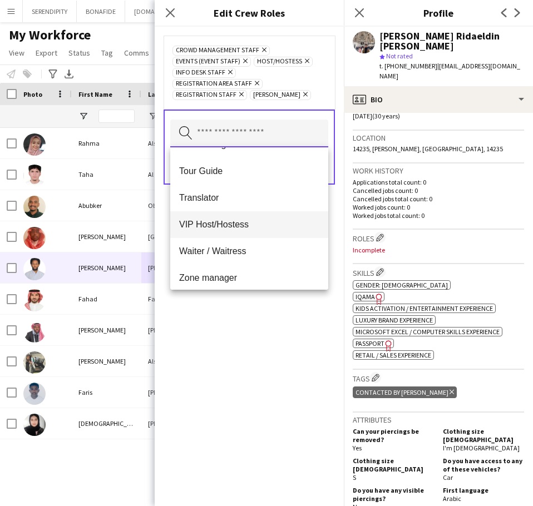
scroll to position [774, 0]
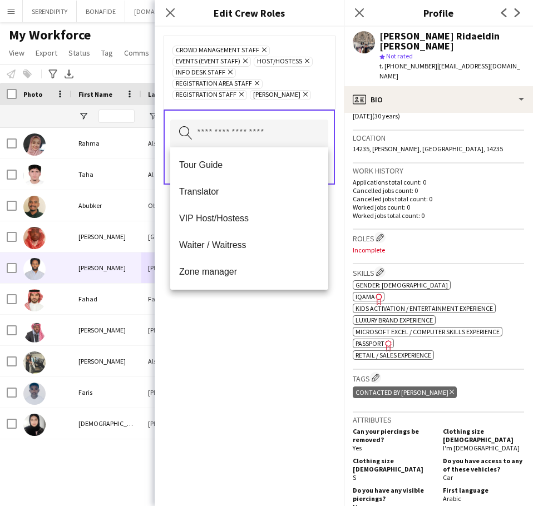
click at [237, 358] on div "Crowd Management Staff Remove Events (Event Staff) Remove Host/Hostess Remove I…" at bounding box center [249, 266] width 189 height 479
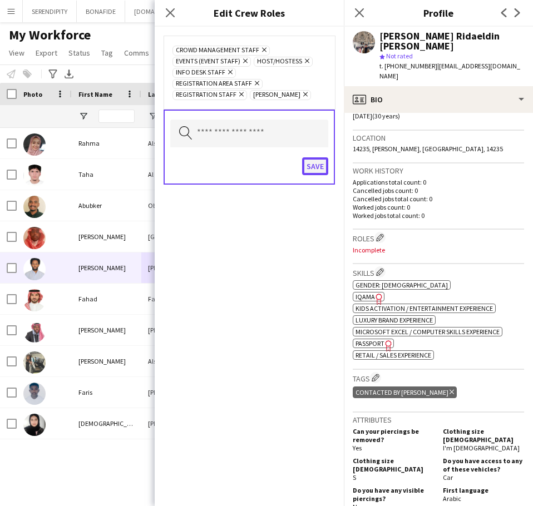
click at [319, 170] on button "Save" at bounding box center [315, 166] width 26 height 18
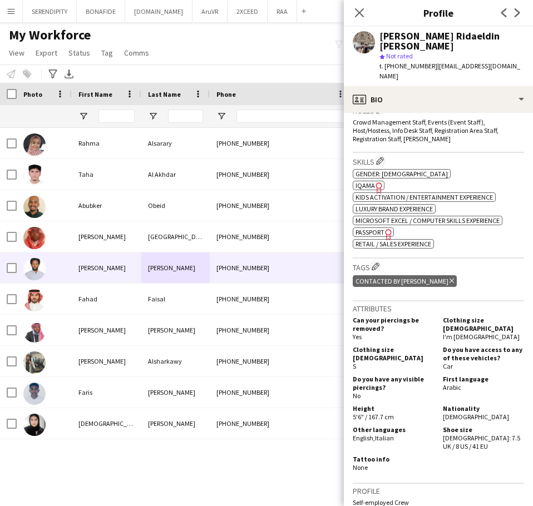
scroll to position [352, 0]
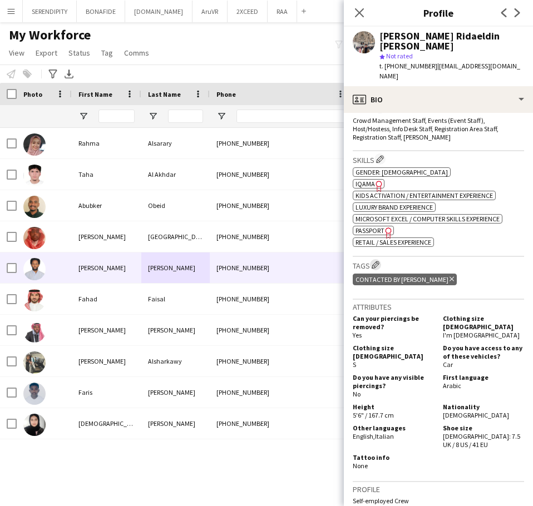
click at [375, 261] on app-icon "Edit crew company tags" at bounding box center [375, 265] width 8 height 8
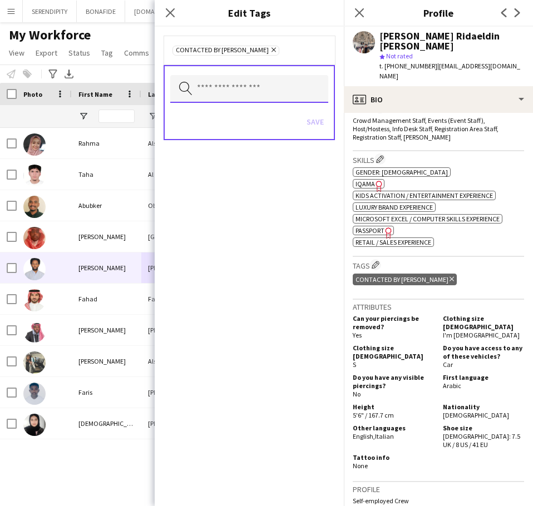
click at [224, 90] on input "text" at bounding box center [249, 89] width 158 height 28
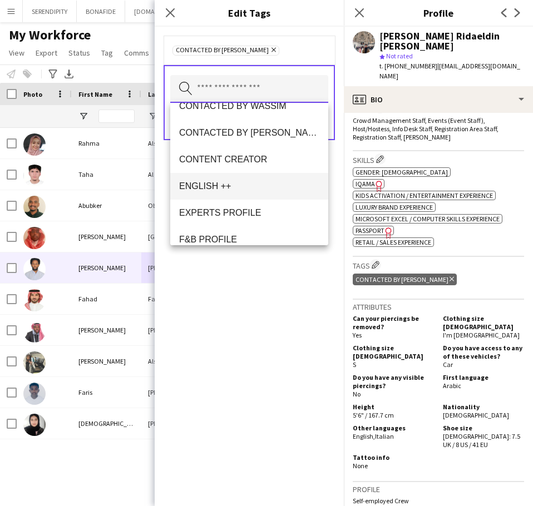
scroll to position [426, 0]
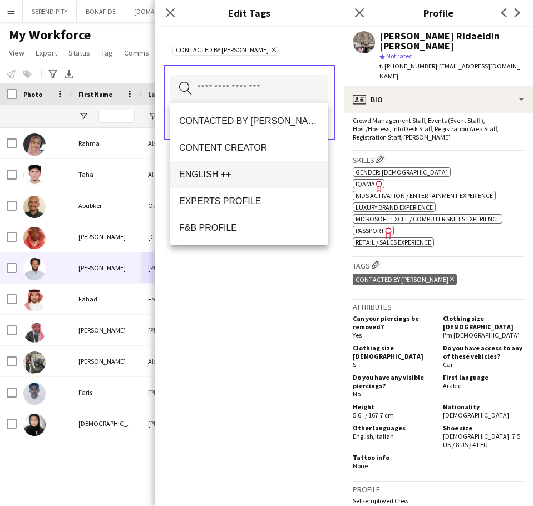
click at [218, 171] on span "ENGLISH ++" at bounding box center [249, 174] width 140 height 11
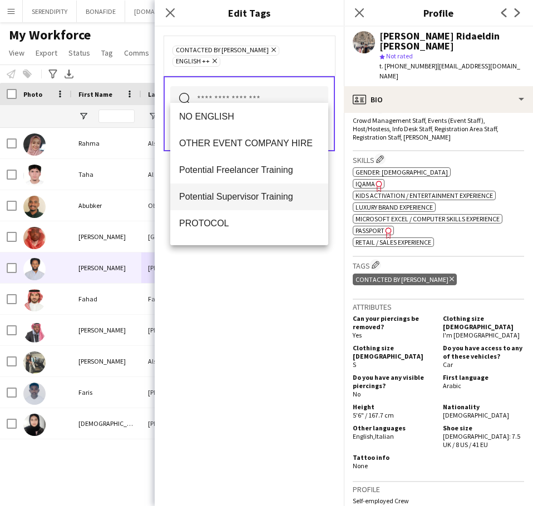
scroll to position [760, 0]
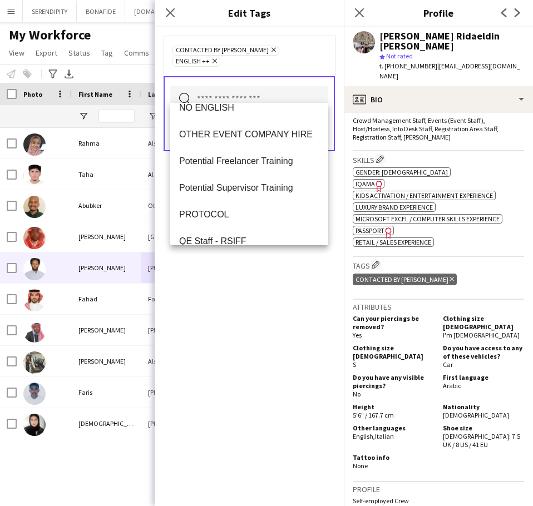
click at [256, 161] on span "Potential Freelancer Training" at bounding box center [249, 161] width 140 height 11
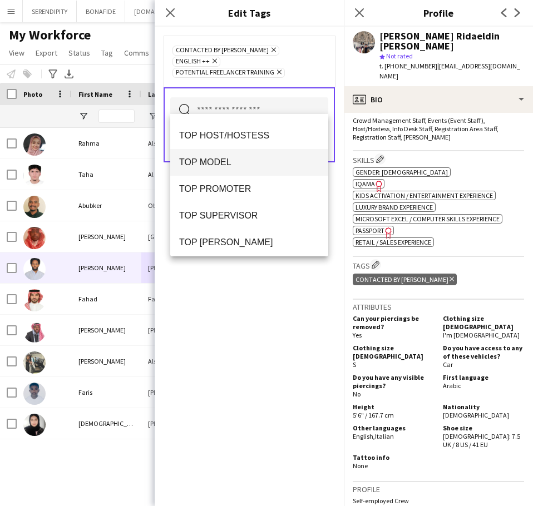
scroll to position [1038, 0]
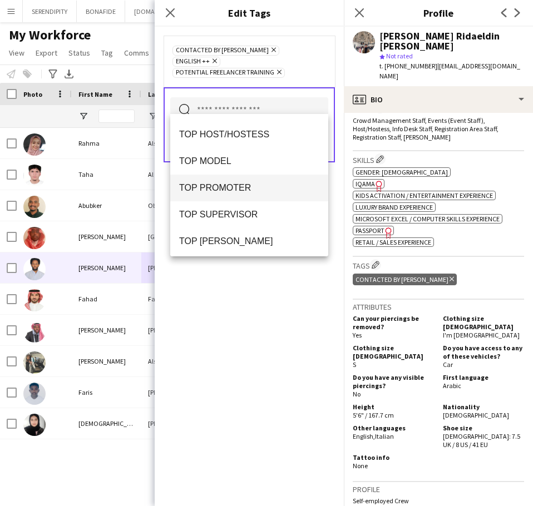
click at [239, 191] on span "TOP PROMOTER" at bounding box center [249, 187] width 140 height 11
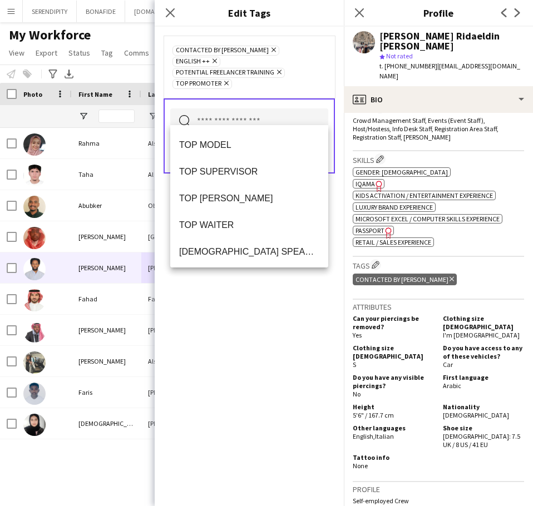
scroll to position [1075, 0]
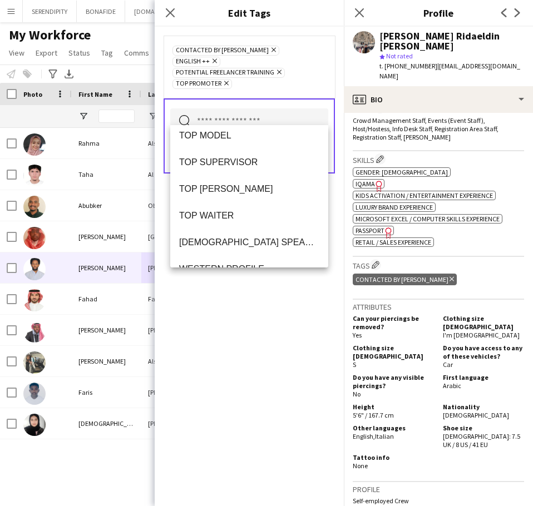
click at [233, 181] on mat-option "TOP [PERSON_NAME]" at bounding box center [249, 189] width 158 height 27
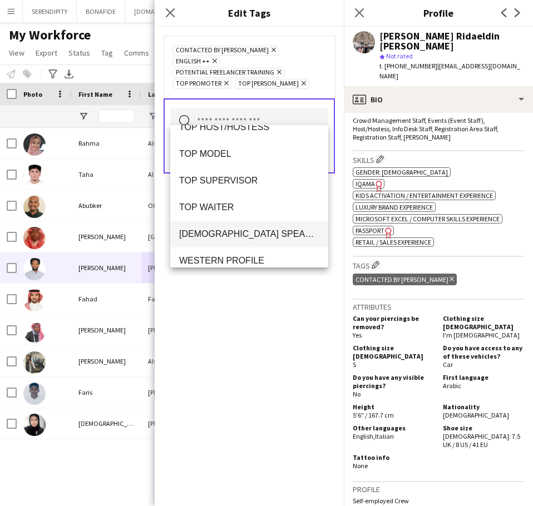
scroll to position [1068, 0]
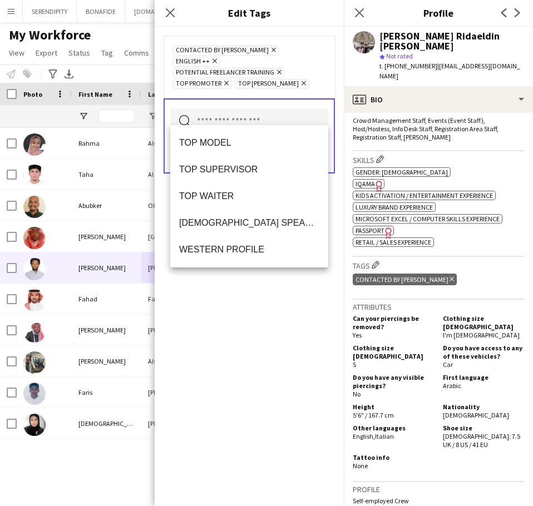
click at [269, 339] on div "CONTACTED BY [PERSON_NAME] Remove ENGLISH ++ Remove Potential Freelancer Traini…" at bounding box center [249, 266] width 189 height 479
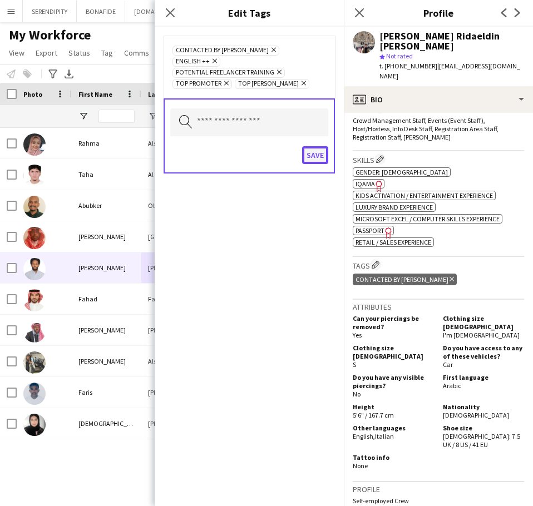
click at [319, 146] on button "Save" at bounding box center [315, 155] width 26 height 18
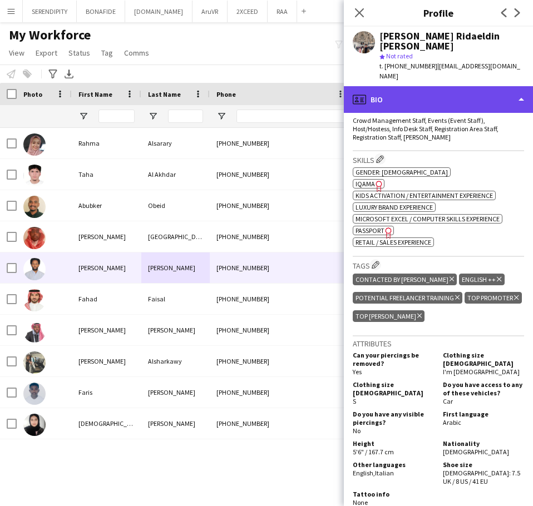
click at [431, 86] on div "profile Bio" at bounding box center [438, 99] width 189 height 27
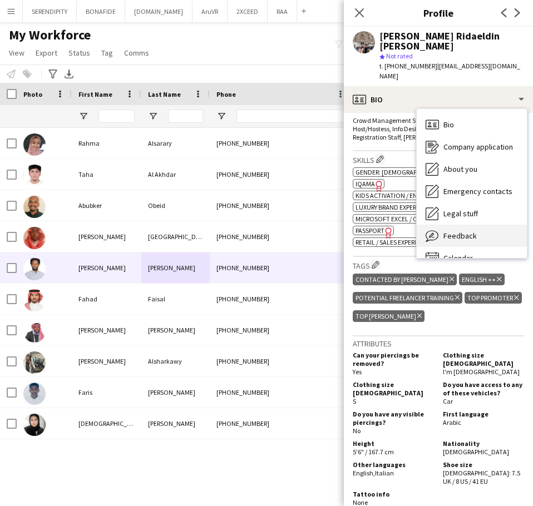
click at [483, 225] on div "Feedback Feedback" at bounding box center [471, 236] width 110 height 22
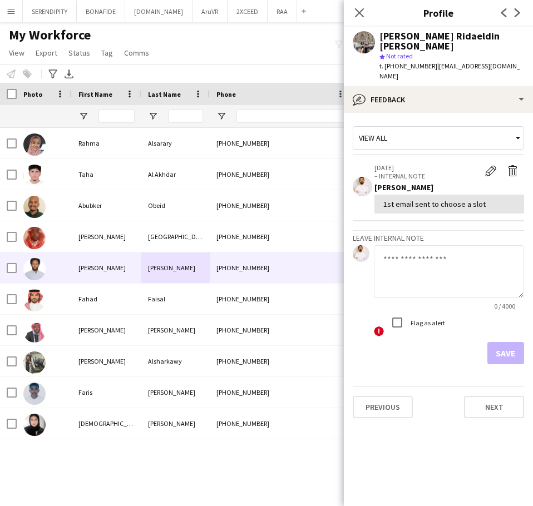
click at [401, 257] on textarea at bounding box center [449, 271] width 150 height 53
paste textarea "**********"
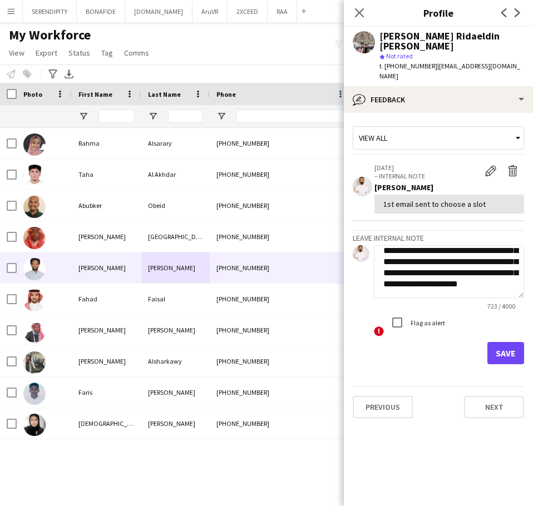
type textarea "**********"
click at [510, 342] on button "Save" at bounding box center [505, 353] width 37 height 22
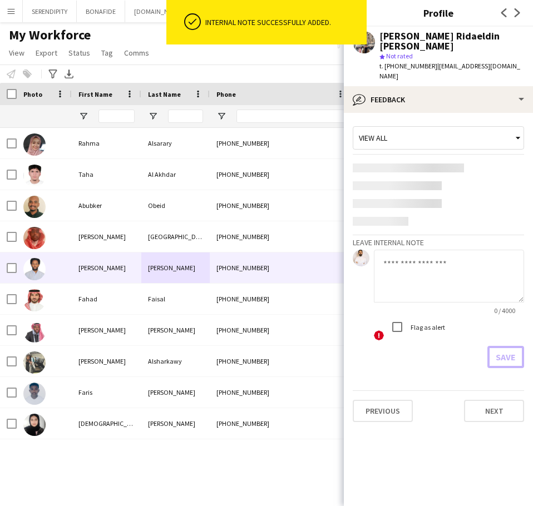
scroll to position [0, 0]
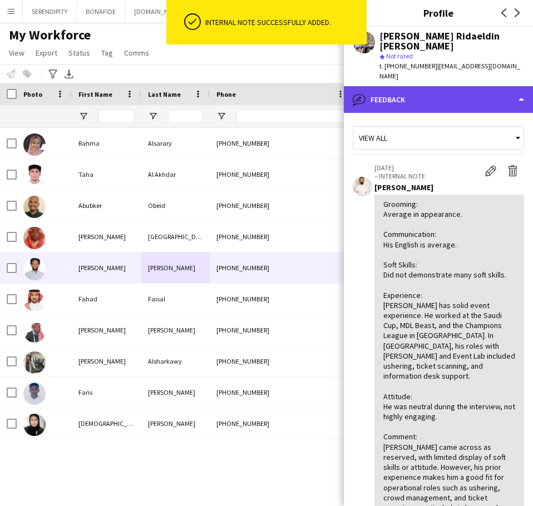
click at [420, 89] on div "bubble-pencil Feedback" at bounding box center [438, 99] width 189 height 27
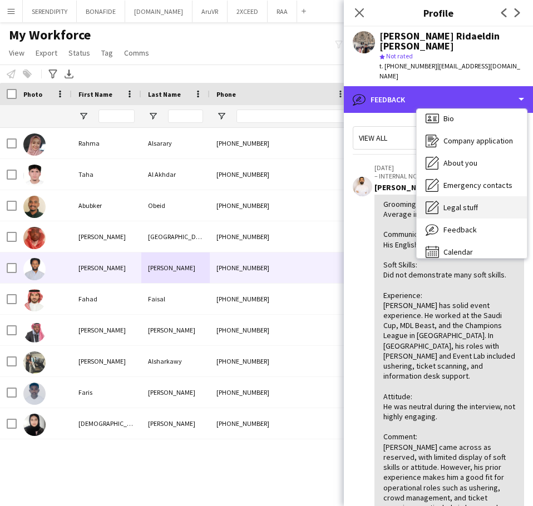
scroll to position [16, 0]
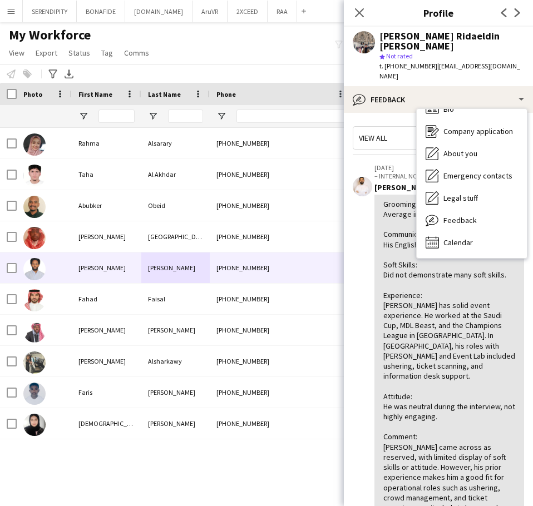
click at [361, 228] on app-crew-profile-feedback-item "[DATE] – INTERNAL NOTE Edit internal note Delete internal note [PERSON_NAME] Gr…" at bounding box center [438, 346] width 171 height 379
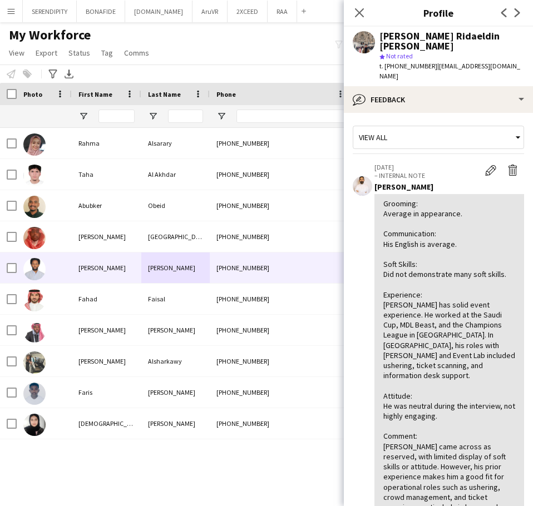
scroll to position [0, 0]
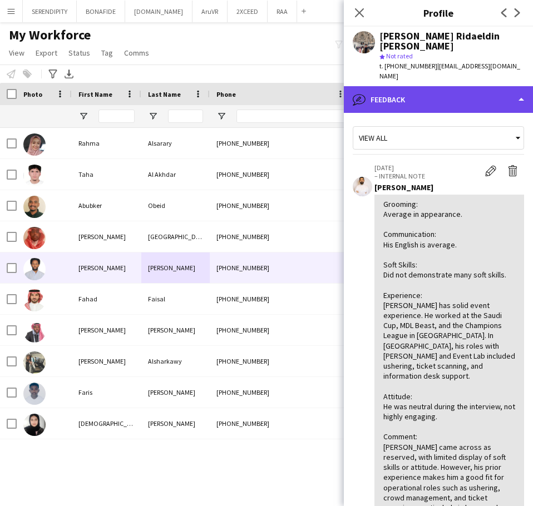
click at [436, 91] on div "bubble-pencil Feedback" at bounding box center [438, 99] width 189 height 27
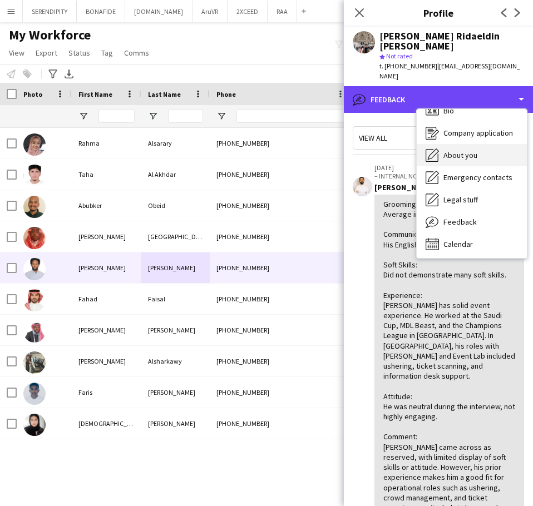
scroll to position [16, 0]
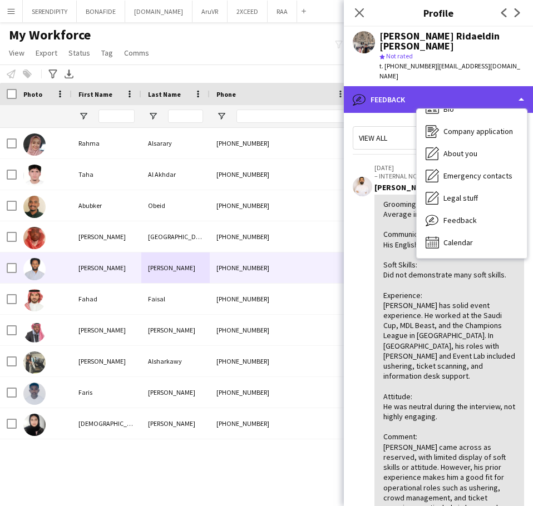
click at [388, 86] on div "bubble-pencil Feedback" at bounding box center [438, 99] width 189 height 27
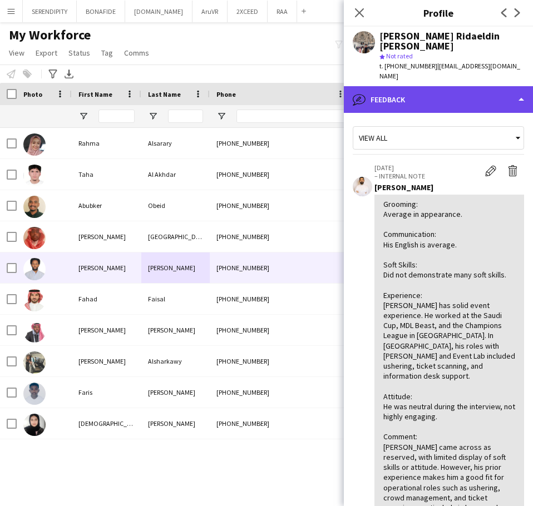
click at [401, 95] on div "bubble-pencil Feedback" at bounding box center [438, 99] width 189 height 27
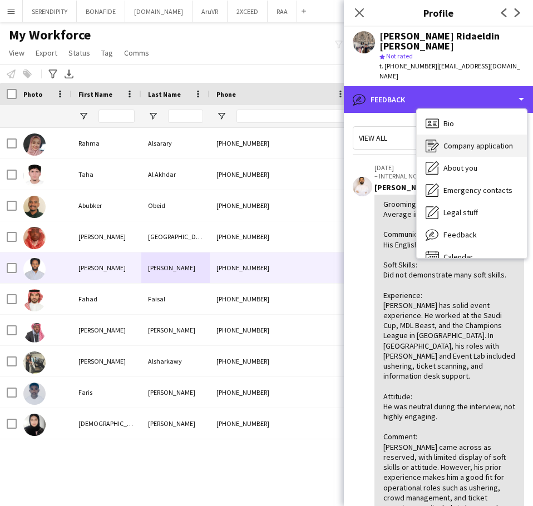
scroll to position [0, 0]
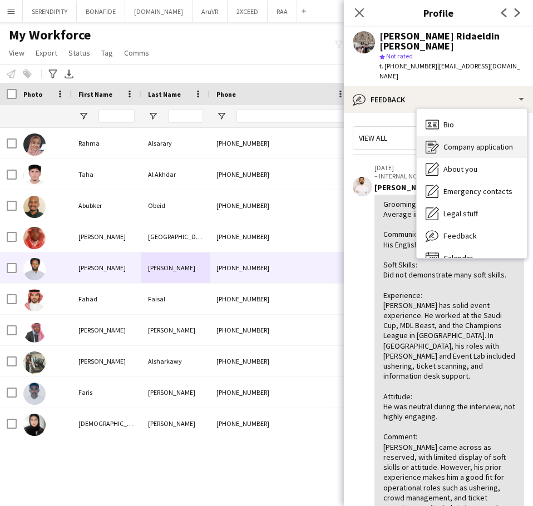
click at [461, 142] on span "Company application" at bounding box center [478, 147] width 70 height 10
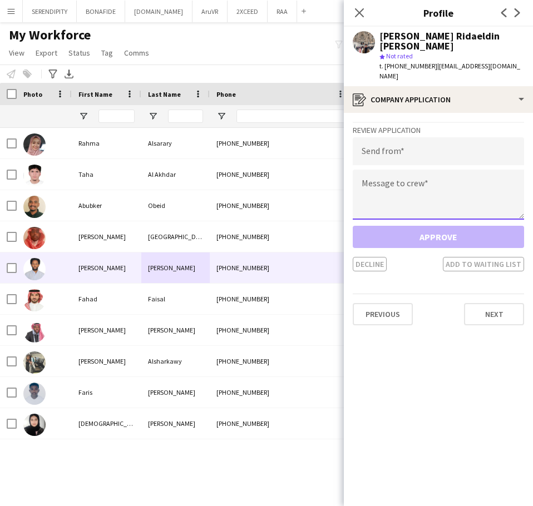
click at [400, 170] on textarea at bounding box center [438, 195] width 171 height 50
paste textarea "**********"
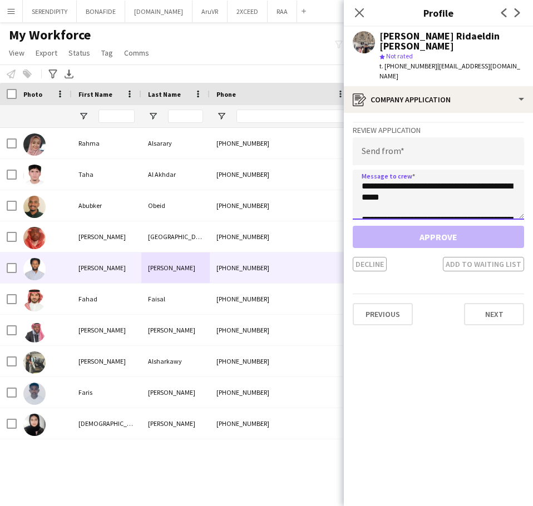
scroll to position [151, 0]
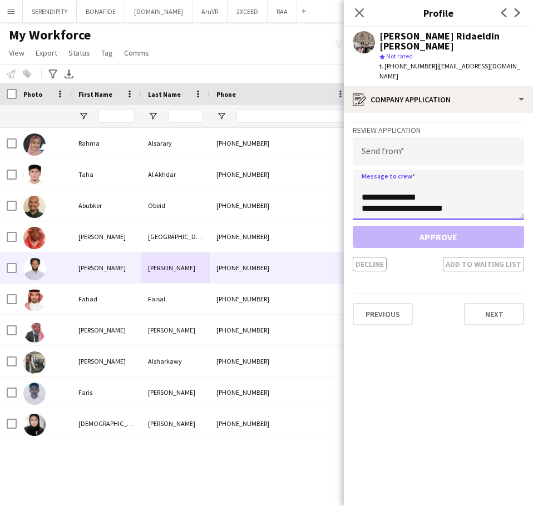
type textarea "**********"
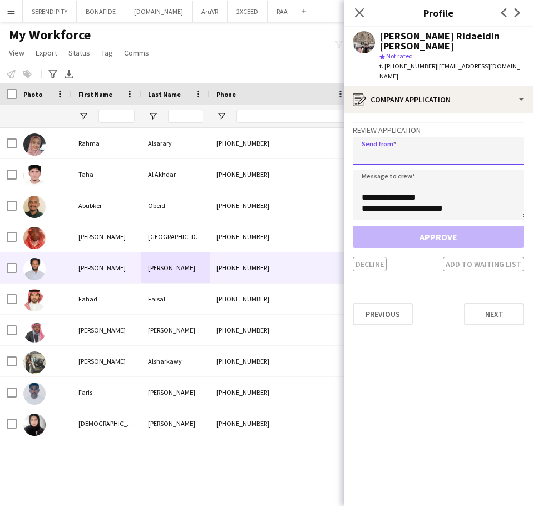
click at [395, 140] on input "email" at bounding box center [438, 151] width 171 height 28
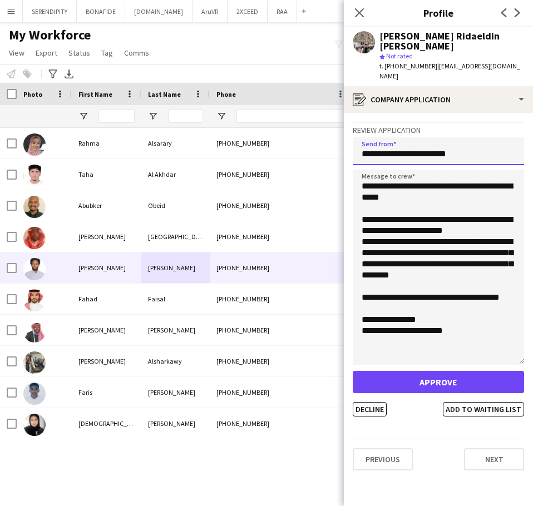
scroll to position [8, 0]
drag, startPoint x: 521, startPoint y: 203, endPoint x: 507, endPoint y: 332, distance: 129.7
click at [522, 350] on textarea "**********" at bounding box center [438, 267] width 171 height 195
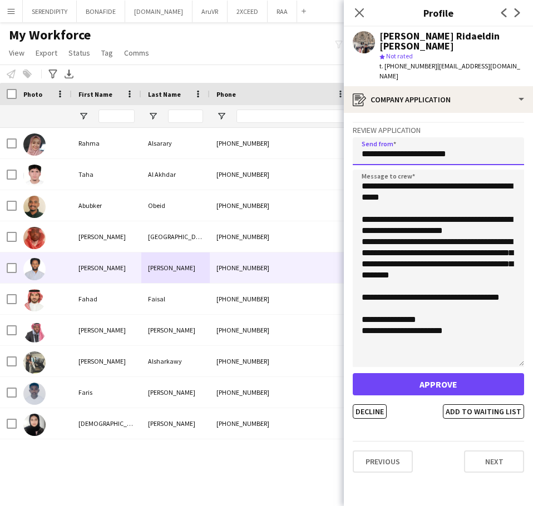
type input "**********"
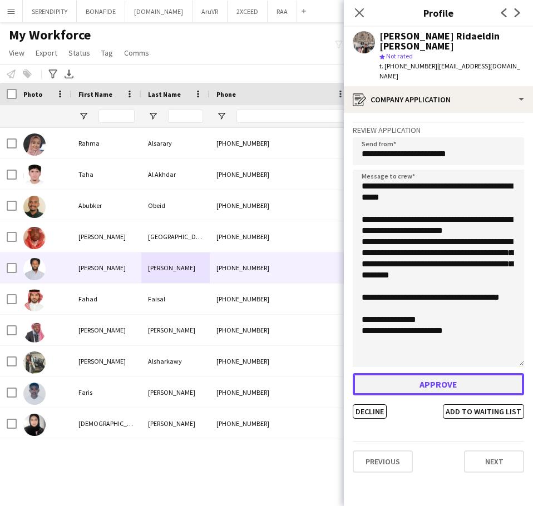
click at [446, 373] on button "Approve" at bounding box center [438, 384] width 171 height 22
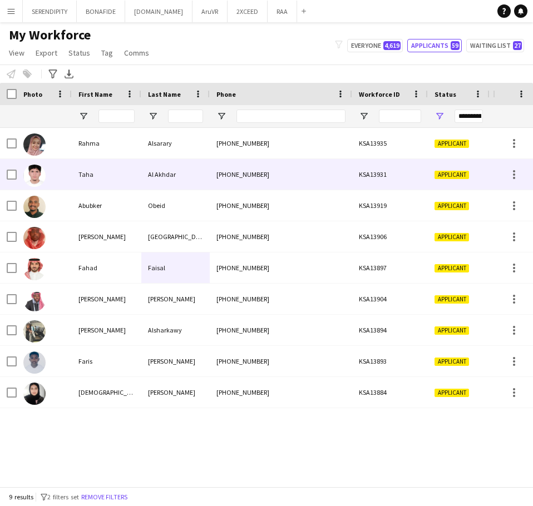
click at [11, 180] on div at bounding box center [12, 174] width 10 height 31
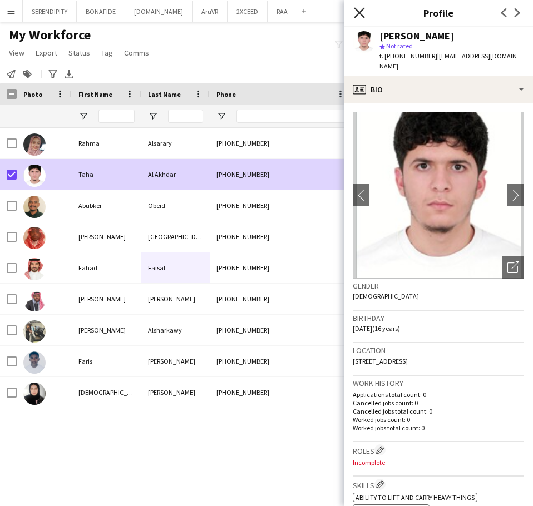
click at [360, 12] on icon at bounding box center [359, 12] width 11 height 11
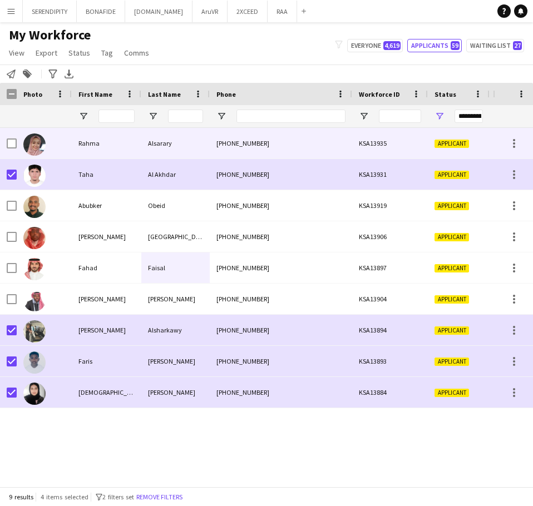
click at [293, 150] on div "[PHONE_NUMBER]" at bounding box center [281, 143] width 142 height 31
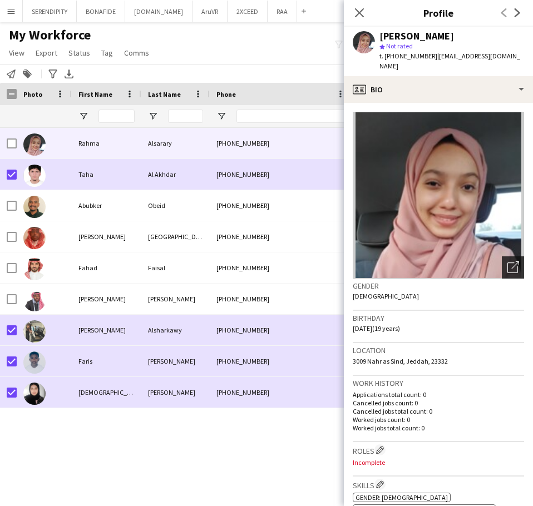
click at [507, 261] on icon "Open photos pop-in" at bounding box center [513, 267] width 12 height 12
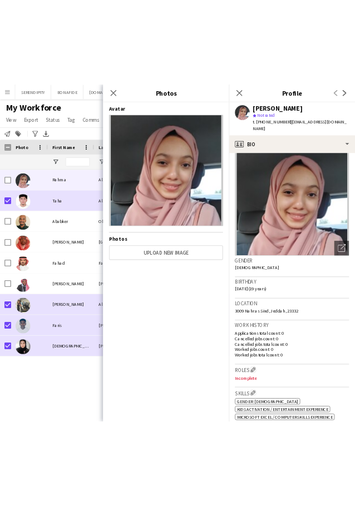
scroll to position [0, 0]
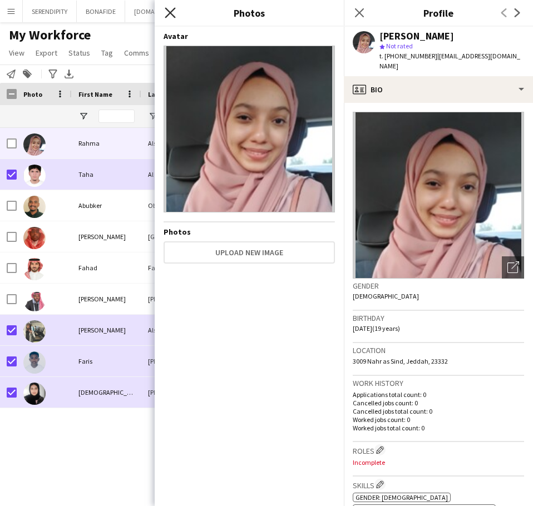
click at [171, 13] on icon at bounding box center [170, 12] width 11 height 11
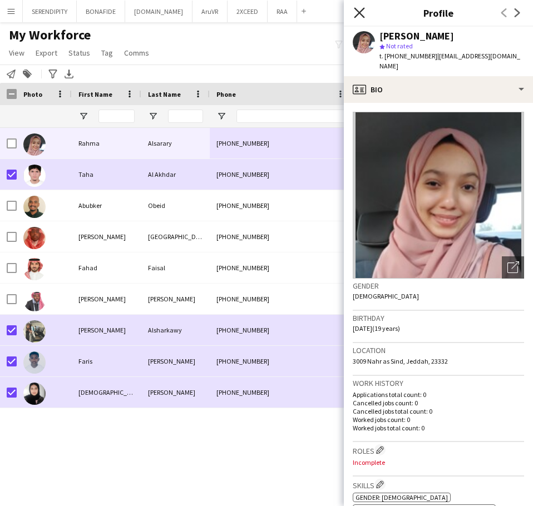
click at [358, 9] on icon "Close pop-in" at bounding box center [359, 12] width 11 height 11
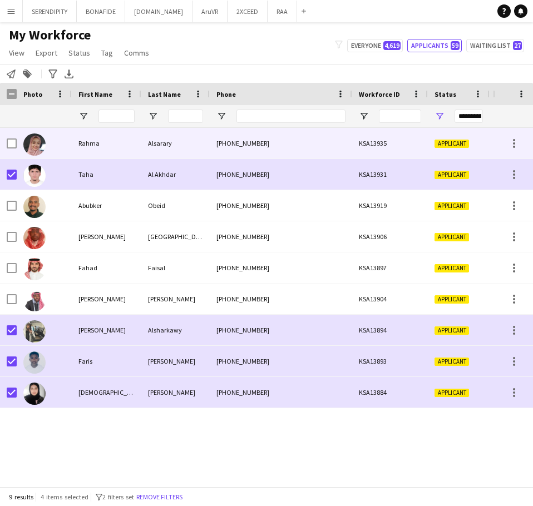
drag, startPoint x: 264, startPoint y: 145, endPoint x: 220, endPoint y: 142, distance: 44.0
click at [220, 142] on div "[PHONE_NUMBER]" at bounding box center [281, 143] width 142 height 31
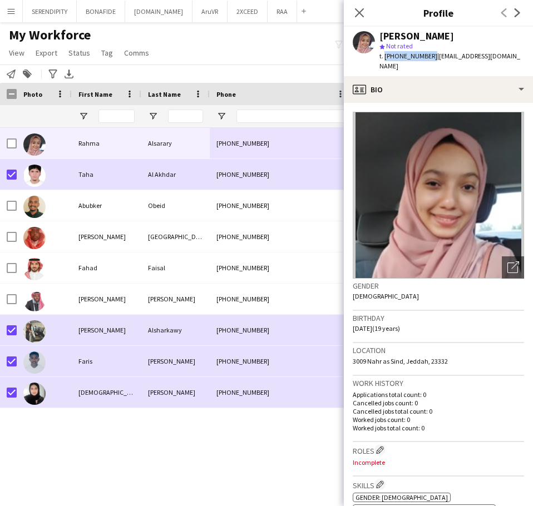
drag, startPoint x: 427, startPoint y: 54, endPoint x: 383, endPoint y: 57, distance: 44.0
click at [383, 57] on span "t. [PHONE_NUMBER]" at bounding box center [408, 56] width 58 height 8
copy span "[PHONE_NUMBER]"
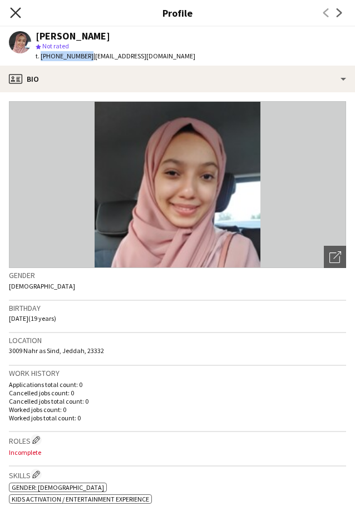
click at [17, 14] on icon at bounding box center [15, 12] width 11 height 11
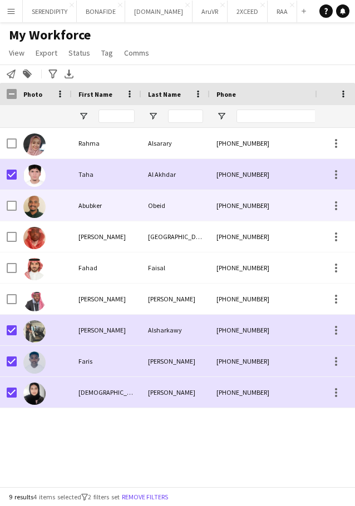
click at [258, 206] on div "[PHONE_NUMBER]" at bounding box center [281, 205] width 142 height 31
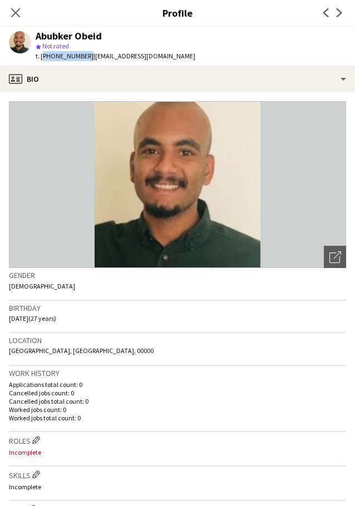
drag, startPoint x: 84, startPoint y: 57, endPoint x: 42, endPoint y: 59, distance: 41.8
click at [42, 59] on span "t. [PHONE_NUMBER]" at bounding box center [65, 56] width 58 height 8
copy span "[PHONE_NUMBER]"
click at [17, 9] on icon "Close pop-in" at bounding box center [15, 12] width 11 height 11
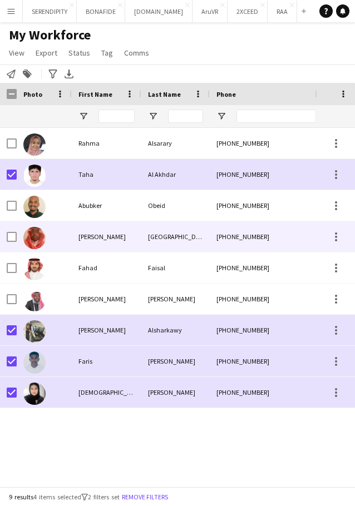
click at [264, 236] on div "[PHONE_NUMBER]" at bounding box center [281, 236] width 142 height 31
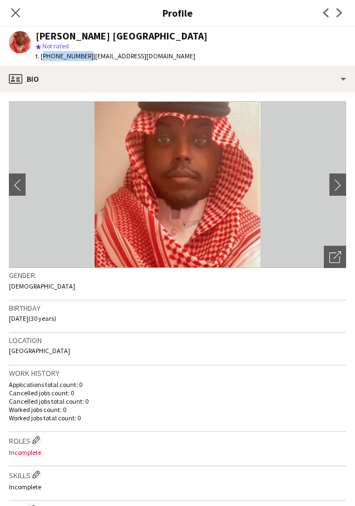
drag, startPoint x: 83, startPoint y: 58, endPoint x: 41, endPoint y: 59, distance: 42.3
click at [41, 59] on span "t. [PHONE_NUMBER]" at bounding box center [65, 56] width 58 height 8
copy span "[PHONE_NUMBER]"
click at [15, 14] on icon at bounding box center [15, 12] width 11 height 11
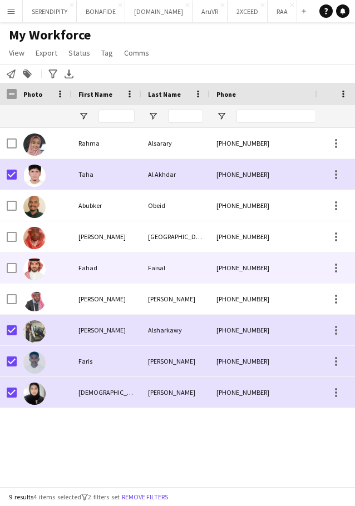
click at [151, 261] on div "Faisal" at bounding box center [175, 267] width 68 height 31
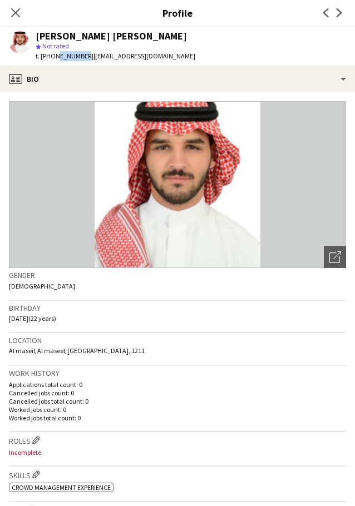
drag, startPoint x: 82, startPoint y: 57, endPoint x: 54, endPoint y: 56, distance: 28.4
click at [54, 56] on span "t. [PHONE_NUMBER]" at bounding box center [65, 56] width 58 height 8
drag, startPoint x: 84, startPoint y: 59, endPoint x: 41, endPoint y: 59, distance: 42.8
click at [41, 59] on span "t. [PHONE_NUMBER]" at bounding box center [65, 56] width 58 height 8
copy span "[PHONE_NUMBER]"
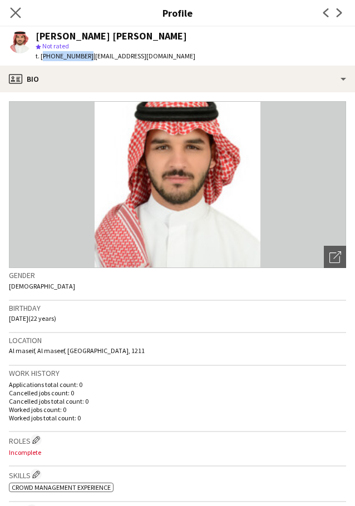
click at [22, 19] on app-icon "Close pop-in" at bounding box center [16, 13] width 16 height 16
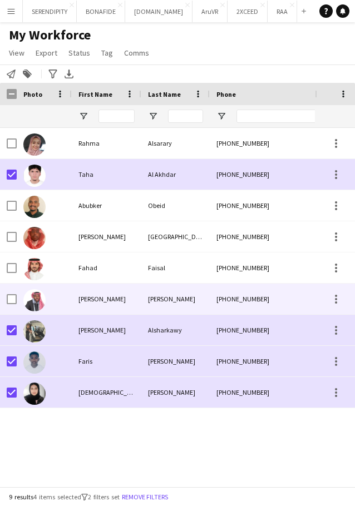
click at [167, 304] on div "[PERSON_NAME]" at bounding box center [175, 299] width 68 height 31
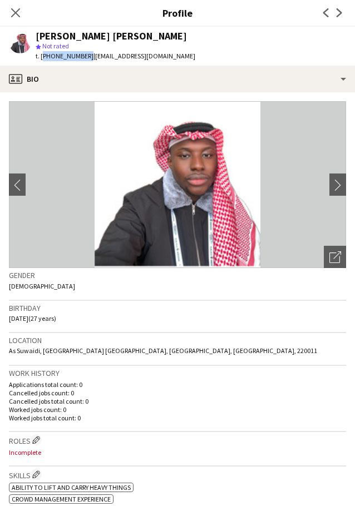
drag, startPoint x: 83, startPoint y: 56, endPoint x: 42, endPoint y: 56, distance: 41.1
click at [42, 56] on span "t. [PHONE_NUMBER]" at bounding box center [65, 56] width 58 height 8
copy span "[PHONE_NUMBER]"
click at [13, 12] on icon "Close pop-in" at bounding box center [15, 12] width 11 height 11
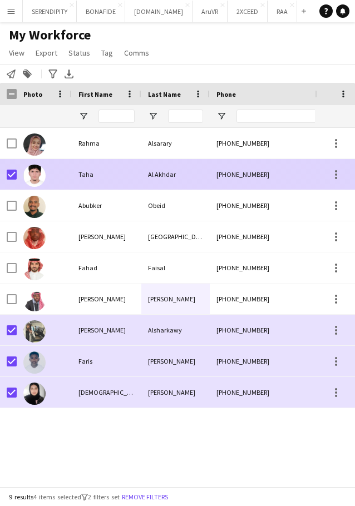
click at [258, 170] on div "[PHONE_NUMBER]" at bounding box center [281, 174] width 142 height 31
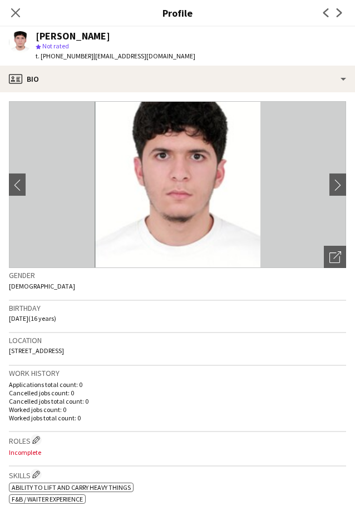
drag, startPoint x: 87, startPoint y: 57, endPoint x: 42, endPoint y: 59, distance: 45.1
click at [42, 59] on span "t. [PHONE_NUMBER]" at bounding box center [65, 56] width 58 height 8
copy span "[PHONE_NUMBER]"
click at [13, 9] on icon "Close pop-in" at bounding box center [15, 12] width 11 height 11
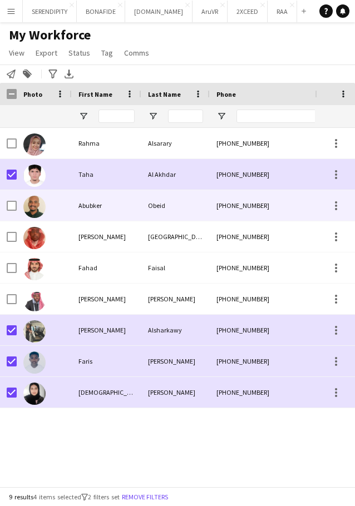
click at [271, 202] on div "[PHONE_NUMBER]" at bounding box center [281, 205] width 142 height 31
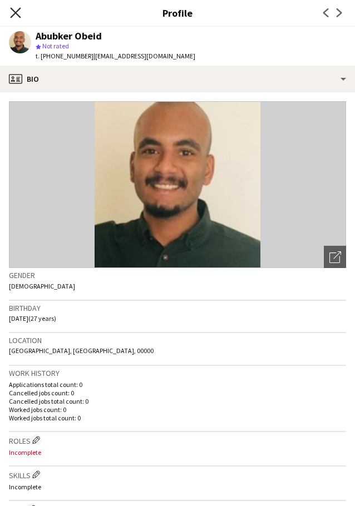
click at [16, 16] on icon "Close pop-in" at bounding box center [15, 12] width 11 height 11
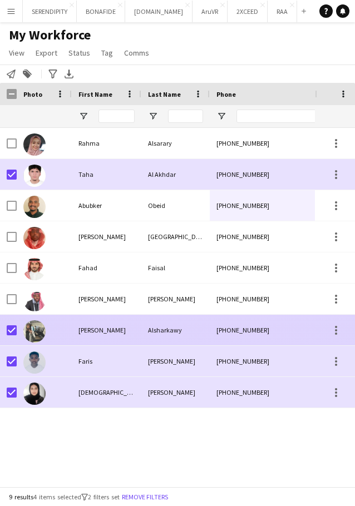
click at [280, 329] on div "[PHONE_NUMBER]" at bounding box center [281, 330] width 142 height 31
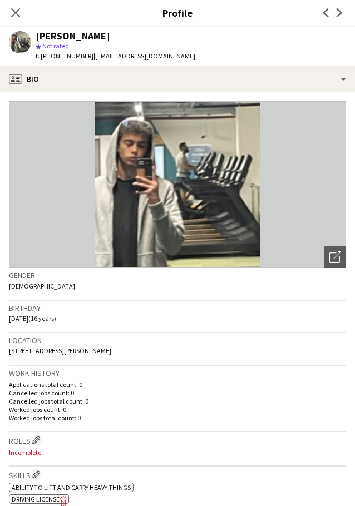
drag, startPoint x: 87, startPoint y: 57, endPoint x: 42, endPoint y: 57, distance: 45.0
click at [42, 57] on span "t. [PHONE_NUMBER]" at bounding box center [65, 56] width 58 height 8
copy span "[PHONE_NUMBER]"
click at [17, 14] on icon at bounding box center [15, 12] width 11 height 11
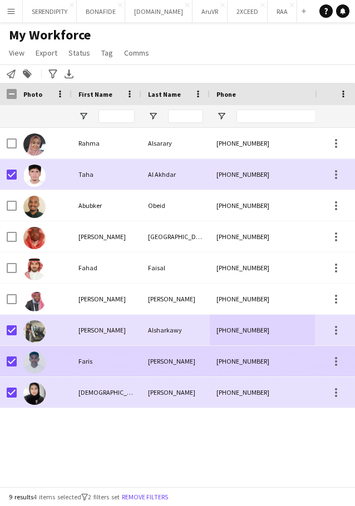
click at [173, 360] on div "[PERSON_NAME]" at bounding box center [175, 361] width 68 height 31
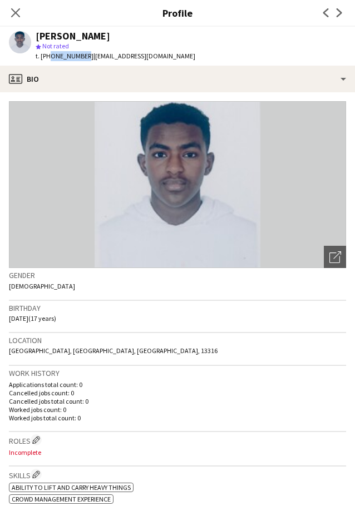
drag, startPoint x: 82, startPoint y: 56, endPoint x: 47, endPoint y: 59, distance: 35.1
click at [47, 59] on span "t. [PHONE_NUMBER]" at bounding box center [65, 56] width 58 height 8
drag, startPoint x: 85, startPoint y: 57, endPoint x: 42, endPoint y: 56, distance: 42.8
click at [42, 56] on span "t. [PHONE_NUMBER]" at bounding box center [65, 56] width 58 height 8
copy span "[PHONE_NUMBER]"
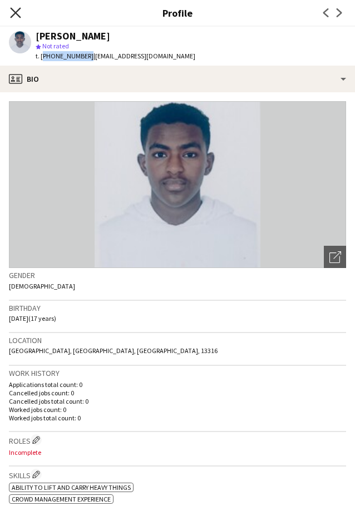
click at [14, 9] on icon "Close pop-in" at bounding box center [15, 12] width 11 height 11
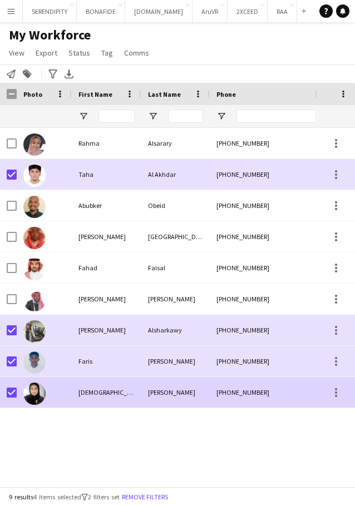
click at [170, 391] on div "[PERSON_NAME]" at bounding box center [175, 392] width 68 height 31
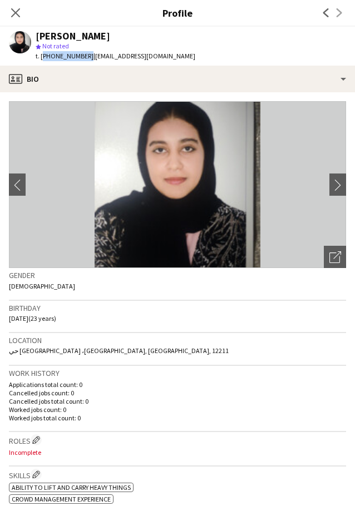
drag, startPoint x: 83, startPoint y: 57, endPoint x: 42, endPoint y: 56, distance: 40.6
click at [42, 56] on span "t. [PHONE_NUMBER]" at bounding box center [65, 56] width 58 height 8
copy span "[PHONE_NUMBER]"
click at [17, 12] on icon at bounding box center [15, 12] width 11 height 11
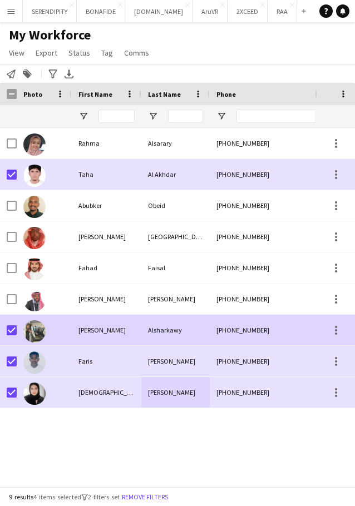
click at [218, 324] on div "[PHONE_NUMBER]" at bounding box center [281, 330] width 142 height 31
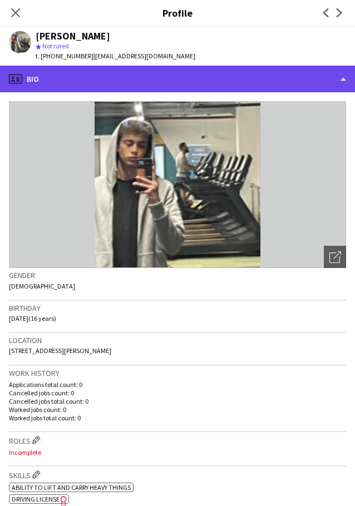
click at [210, 85] on div "profile Bio" at bounding box center [177, 79] width 355 height 27
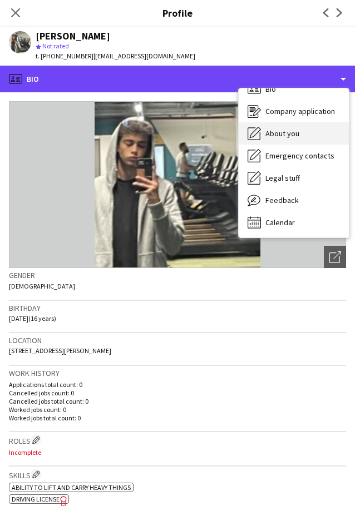
scroll to position [16, 0]
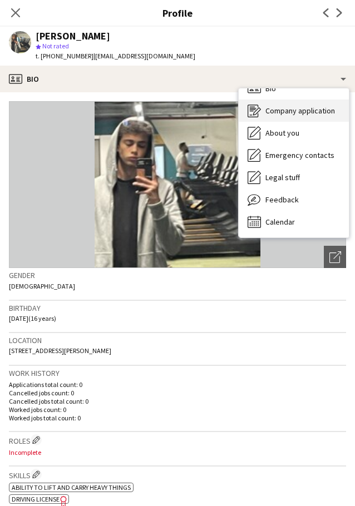
click at [310, 111] on span "Company application" at bounding box center [300, 111] width 70 height 10
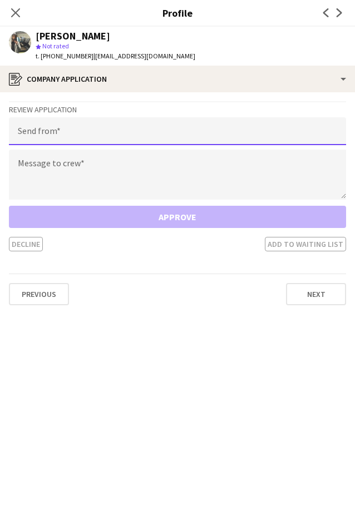
click at [126, 131] on input "email" at bounding box center [177, 131] width 337 height 28
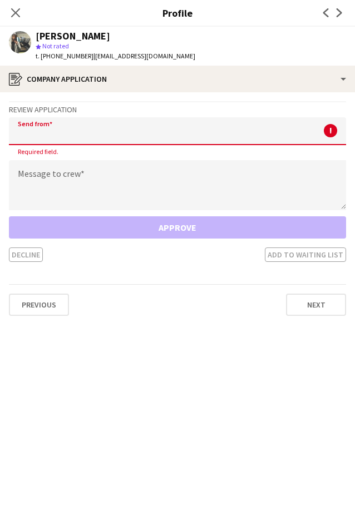
click at [44, 136] on input "email" at bounding box center [177, 131] width 337 height 28
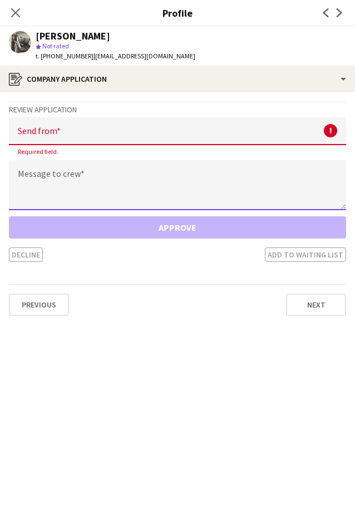
click at [31, 176] on textarea at bounding box center [177, 185] width 337 height 50
paste textarea "**********"
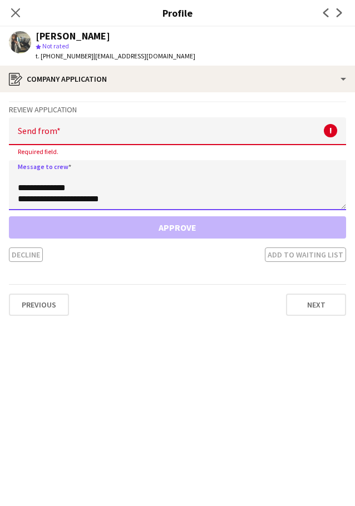
scroll to position [133, 0]
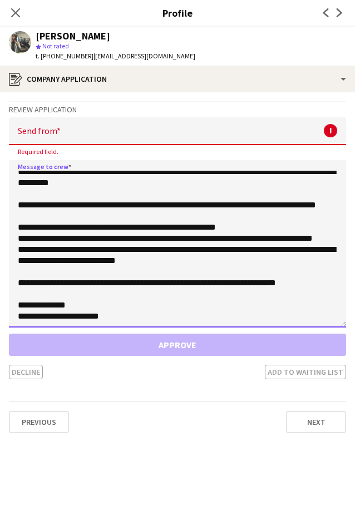
drag, startPoint x: 342, startPoint y: 206, endPoint x: 247, endPoint y: 309, distance: 139.7
click at [321, 324] on textarea "**********" at bounding box center [177, 243] width 337 height 167
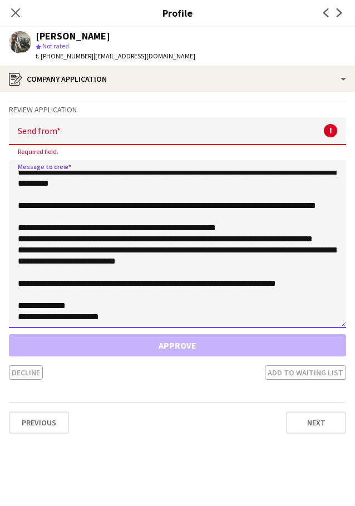
click at [227, 252] on textarea "**********" at bounding box center [177, 244] width 337 height 168
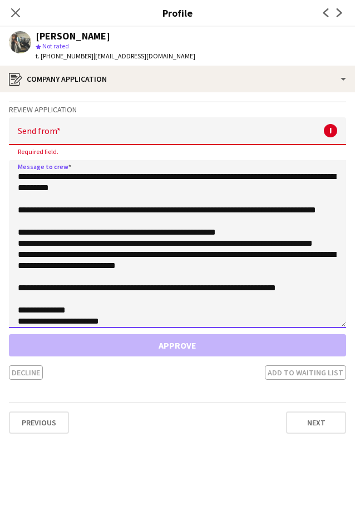
type textarea "**********"
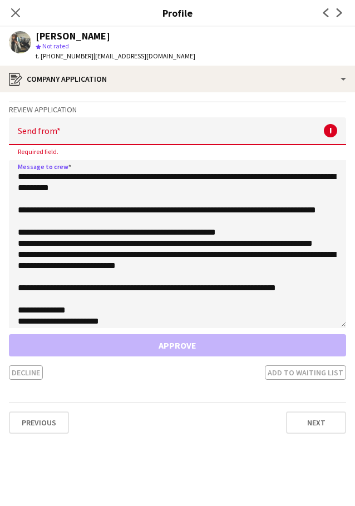
click at [117, 130] on input "email" at bounding box center [177, 131] width 337 height 28
click at [74, 131] on input "email" at bounding box center [177, 131] width 337 height 28
paste input "**********"
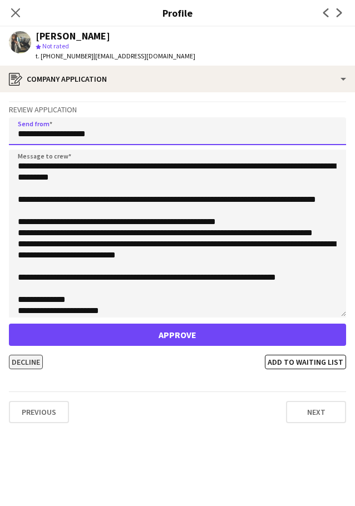
type input "**********"
click at [23, 360] on button "Decline" at bounding box center [26, 362] width 34 height 14
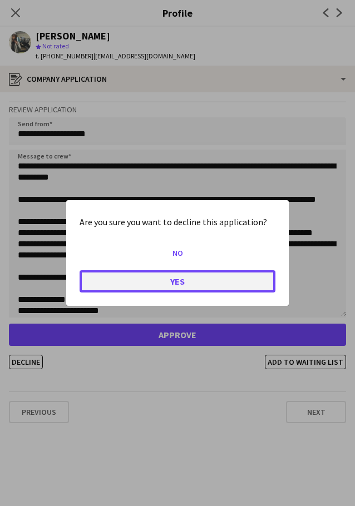
click at [236, 276] on button "Yes" at bounding box center [178, 281] width 196 height 22
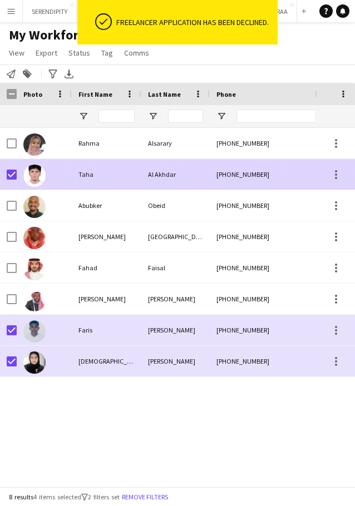
click at [46, 175] on div at bounding box center [44, 174] width 55 height 31
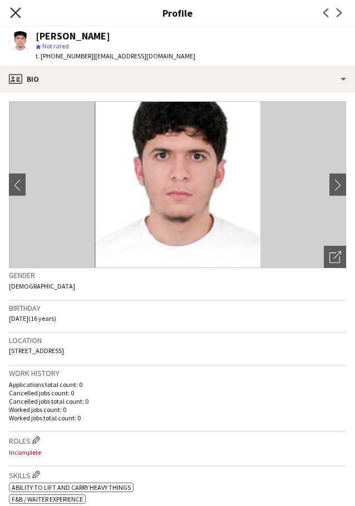
click at [13, 13] on icon "Close pop-in" at bounding box center [15, 12] width 11 height 11
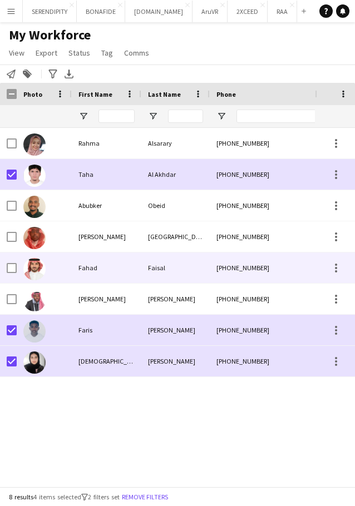
click at [164, 270] on div "Faisal" at bounding box center [175, 267] width 68 height 31
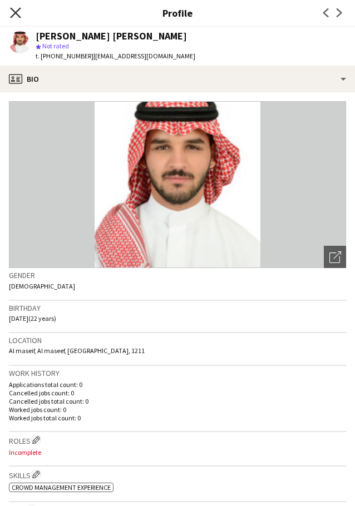
click at [17, 16] on icon "Close pop-in" at bounding box center [15, 12] width 11 height 11
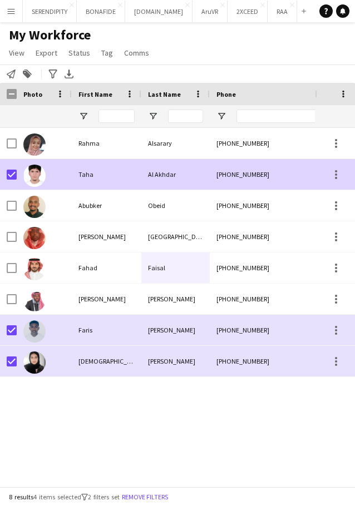
click at [190, 179] on div "Al Akhdar" at bounding box center [175, 174] width 68 height 31
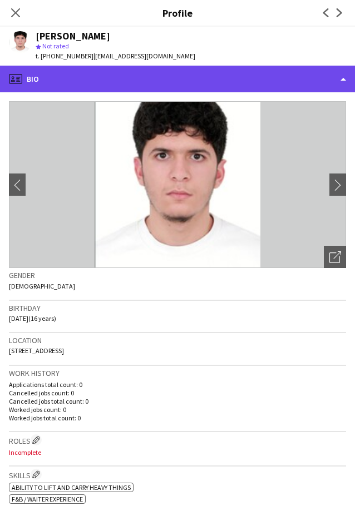
click at [181, 80] on div "profile Bio" at bounding box center [177, 79] width 355 height 27
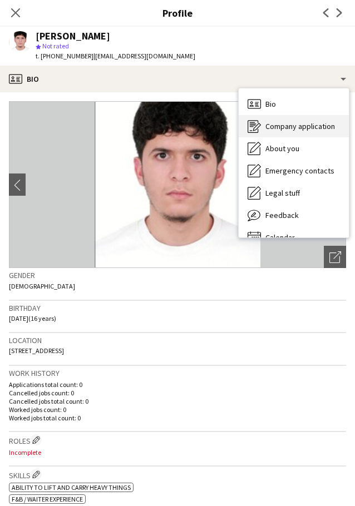
click at [304, 126] on span "Company application" at bounding box center [300, 126] width 70 height 10
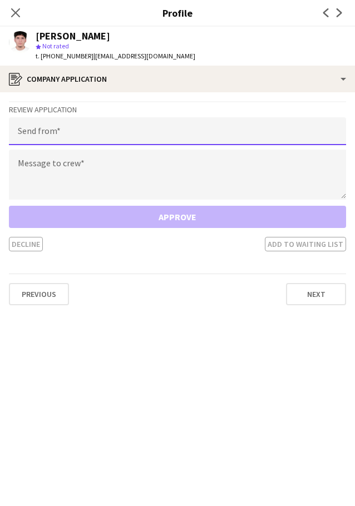
click at [65, 131] on input "email" at bounding box center [177, 131] width 337 height 28
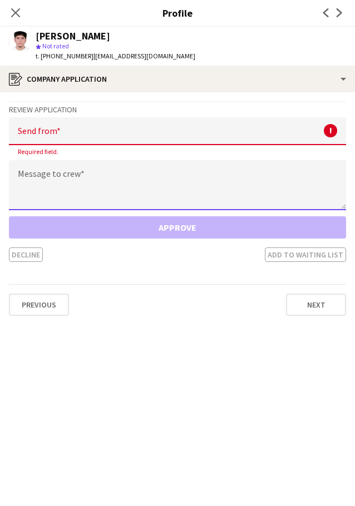
click at [72, 176] on textarea at bounding box center [177, 185] width 337 height 50
paste textarea "**********"
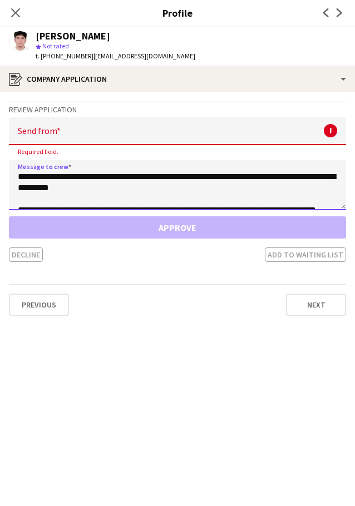
scroll to position [151, 0]
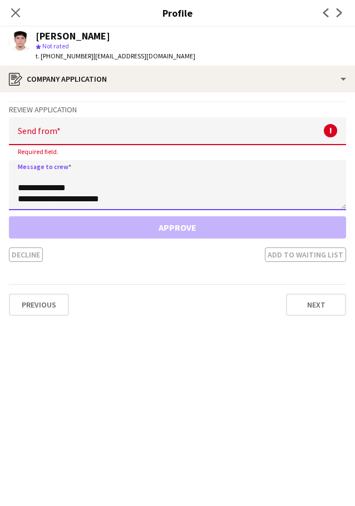
type textarea "**********"
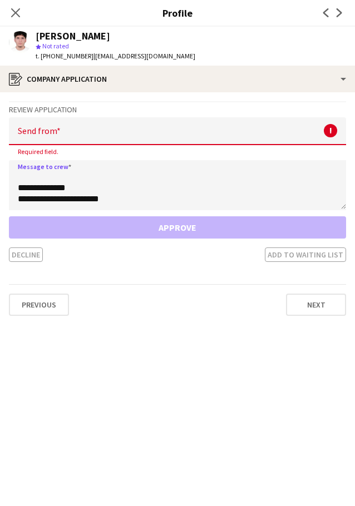
click at [96, 134] on input "email" at bounding box center [177, 131] width 337 height 28
paste input "**********"
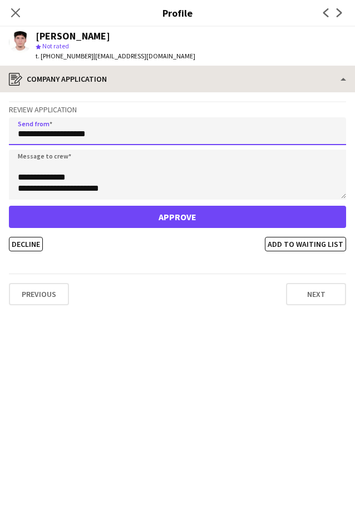
type input "**********"
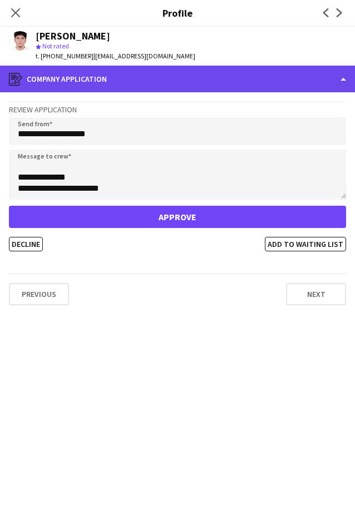
click at [163, 77] on div "register Company application" at bounding box center [177, 79] width 355 height 27
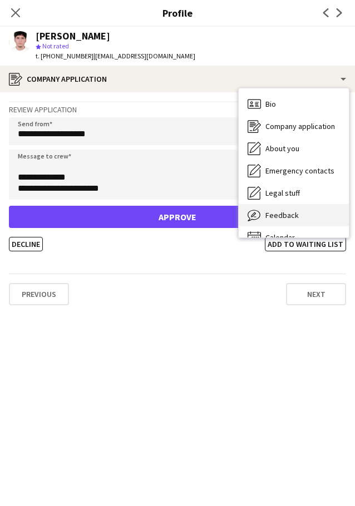
click at [307, 210] on div "Feedback Feedback" at bounding box center [294, 215] width 110 height 22
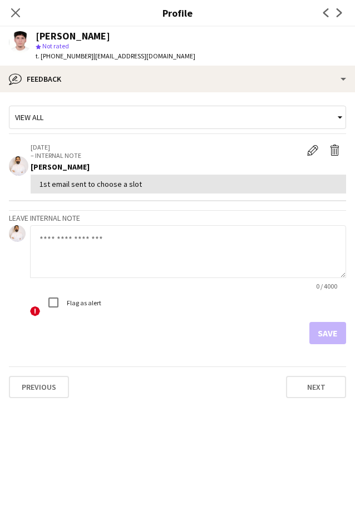
click at [106, 250] on textarea at bounding box center [188, 251] width 316 height 53
type textarea "**********"
click at [336, 332] on button "Save" at bounding box center [327, 333] width 37 height 22
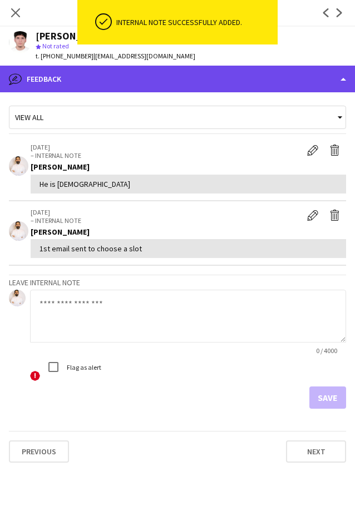
click at [204, 72] on div "bubble-pencil Feedback" at bounding box center [177, 79] width 355 height 27
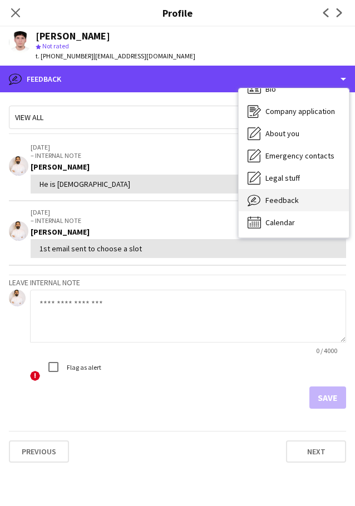
scroll to position [16, 0]
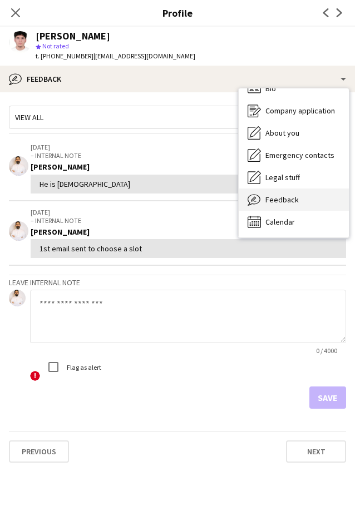
click at [300, 198] on div "Feedback Feedback" at bounding box center [294, 199] width 110 height 22
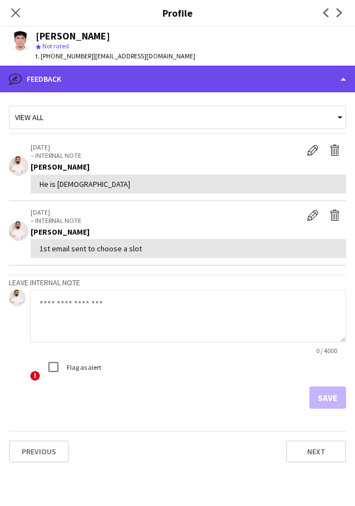
click at [226, 81] on div "bubble-pencil Feedback" at bounding box center [177, 79] width 355 height 27
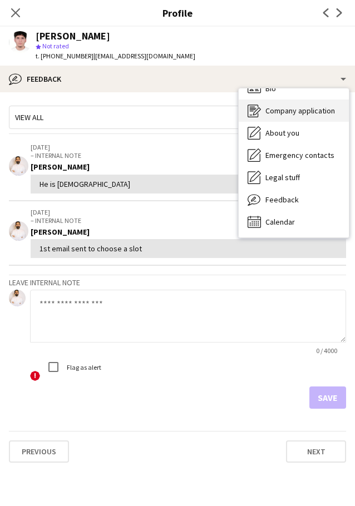
click at [309, 118] on div "Company application Company application" at bounding box center [294, 111] width 110 height 22
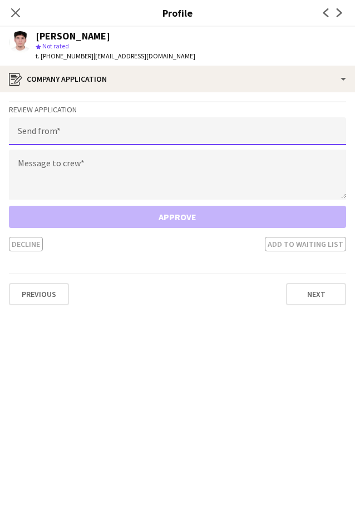
click at [83, 135] on input "email" at bounding box center [177, 131] width 337 height 28
paste input "**********"
type input "**********"
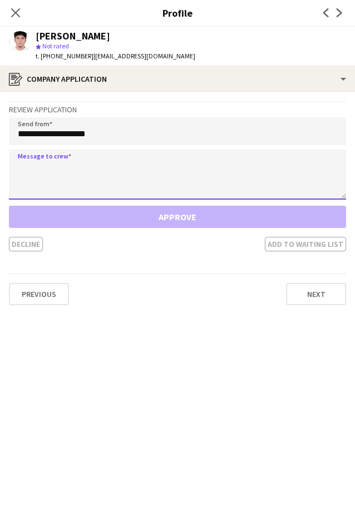
click at [86, 180] on textarea at bounding box center [177, 175] width 337 height 50
paste textarea "**********"
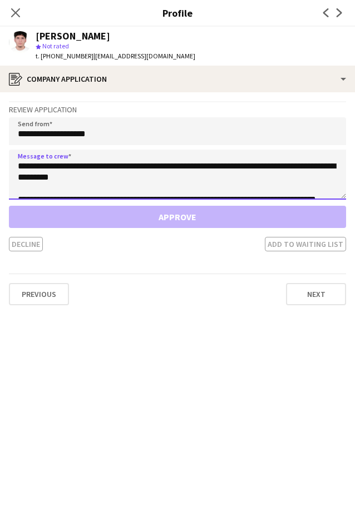
scroll to position [151, 0]
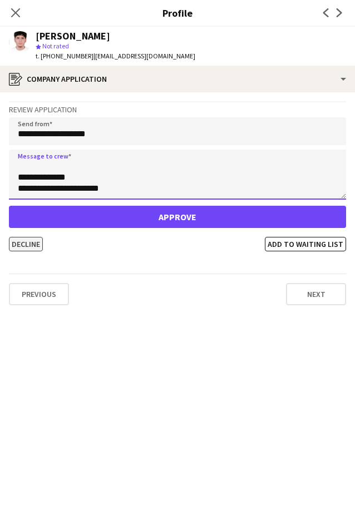
type textarea "**********"
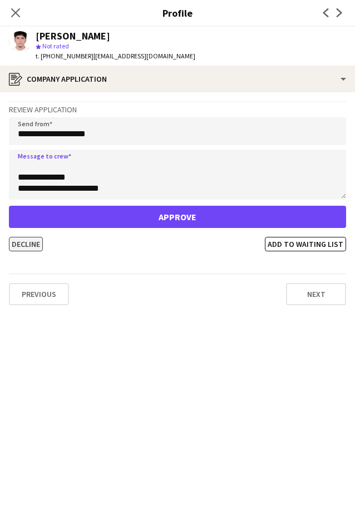
click at [29, 240] on button "Decline" at bounding box center [26, 244] width 34 height 14
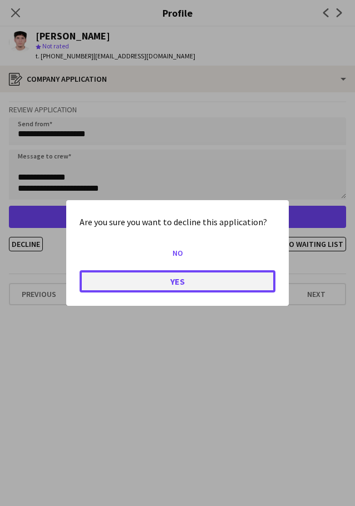
click at [148, 284] on button "Yes" at bounding box center [178, 281] width 196 height 22
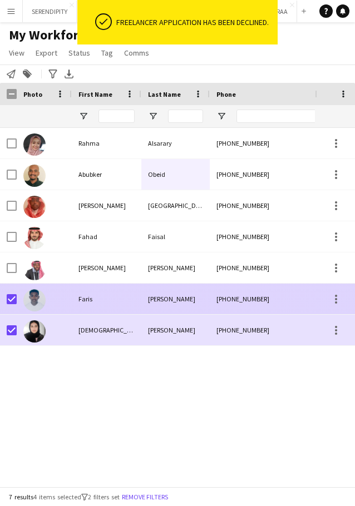
click at [136, 304] on div "Faris" at bounding box center [107, 299] width 70 height 31
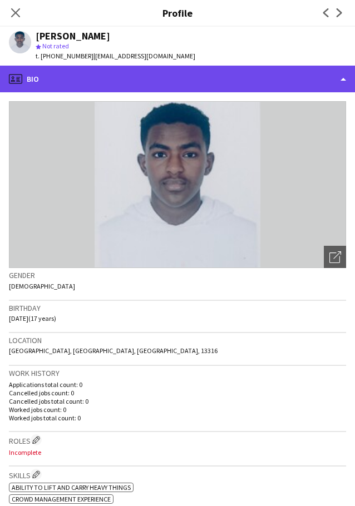
click at [205, 71] on div "profile Bio" at bounding box center [177, 79] width 355 height 27
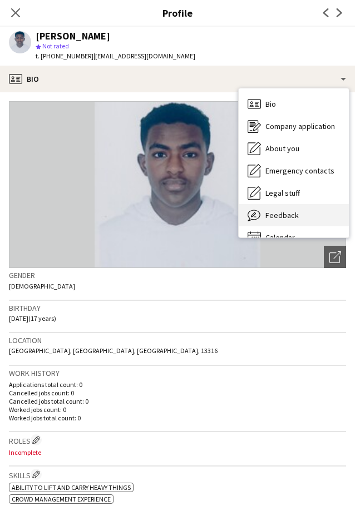
click at [292, 216] on span "Feedback" at bounding box center [281, 215] width 33 height 10
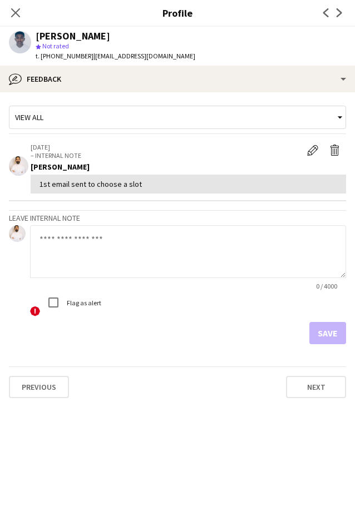
click at [76, 259] on textarea at bounding box center [188, 251] width 316 height 53
type textarea "**********"
click at [328, 327] on button "Save" at bounding box center [327, 333] width 37 height 22
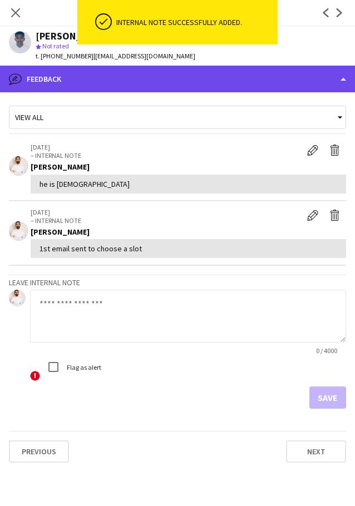
click at [202, 83] on div "bubble-pencil Feedback" at bounding box center [177, 79] width 355 height 27
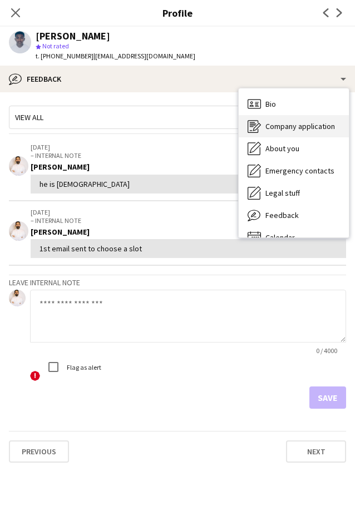
click at [302, 129] on span "Company application" at bounding box center [300, 126] width 70 height 10
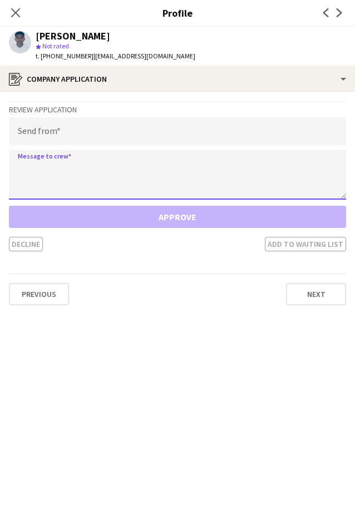
click at [66, 175] on textarea at bounding box center [177, 175] width 337 height 50
paste textarea "**********"
type textarea "**********"
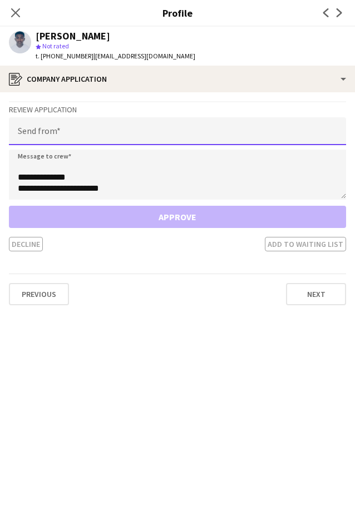
click at [46, 127] on input "email" at bounding box center [177, 131] width 337 height 28
paste input "**********"
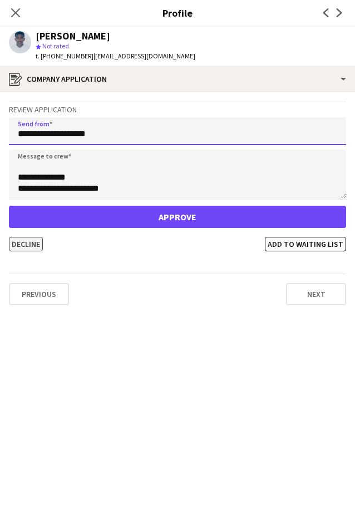
type input "**********"
click at [27, 245] on button "Decline" at bounding box center [26, 244] width 34 height 14
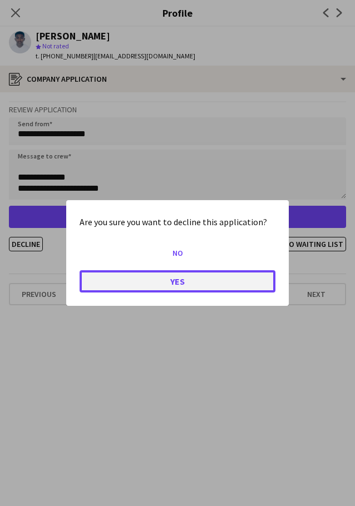
click at [188, 281] on button "Yes" at bounding box center [178, 281] width 196 height 22
